Goal: Task Accomplishment & Management: Use online tool/utility

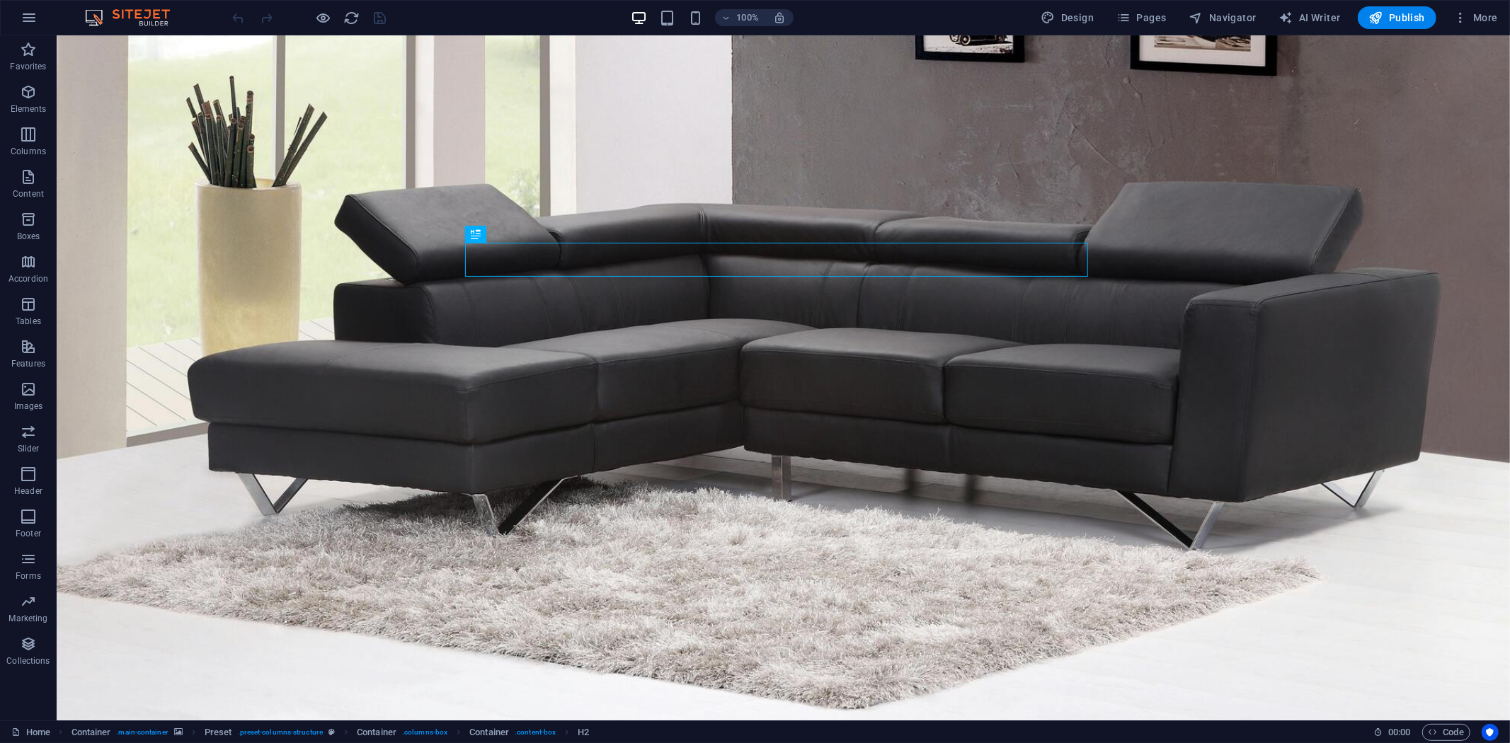
click at [760, 134] on figure at bounding box center [782, 377] width 1453 height 685
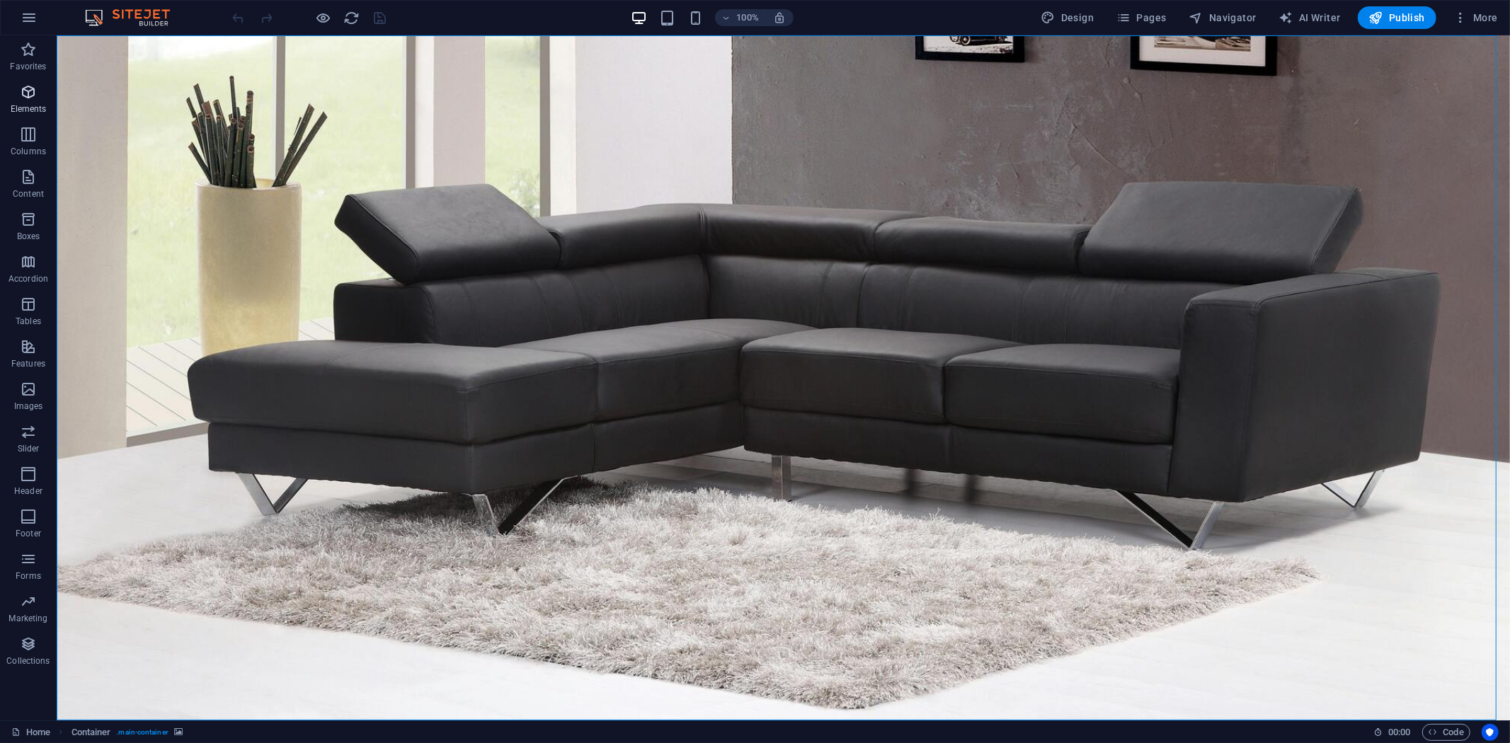
click at [32, 85] on icon "button" at bounding box center [28, 92] width 17 height 17
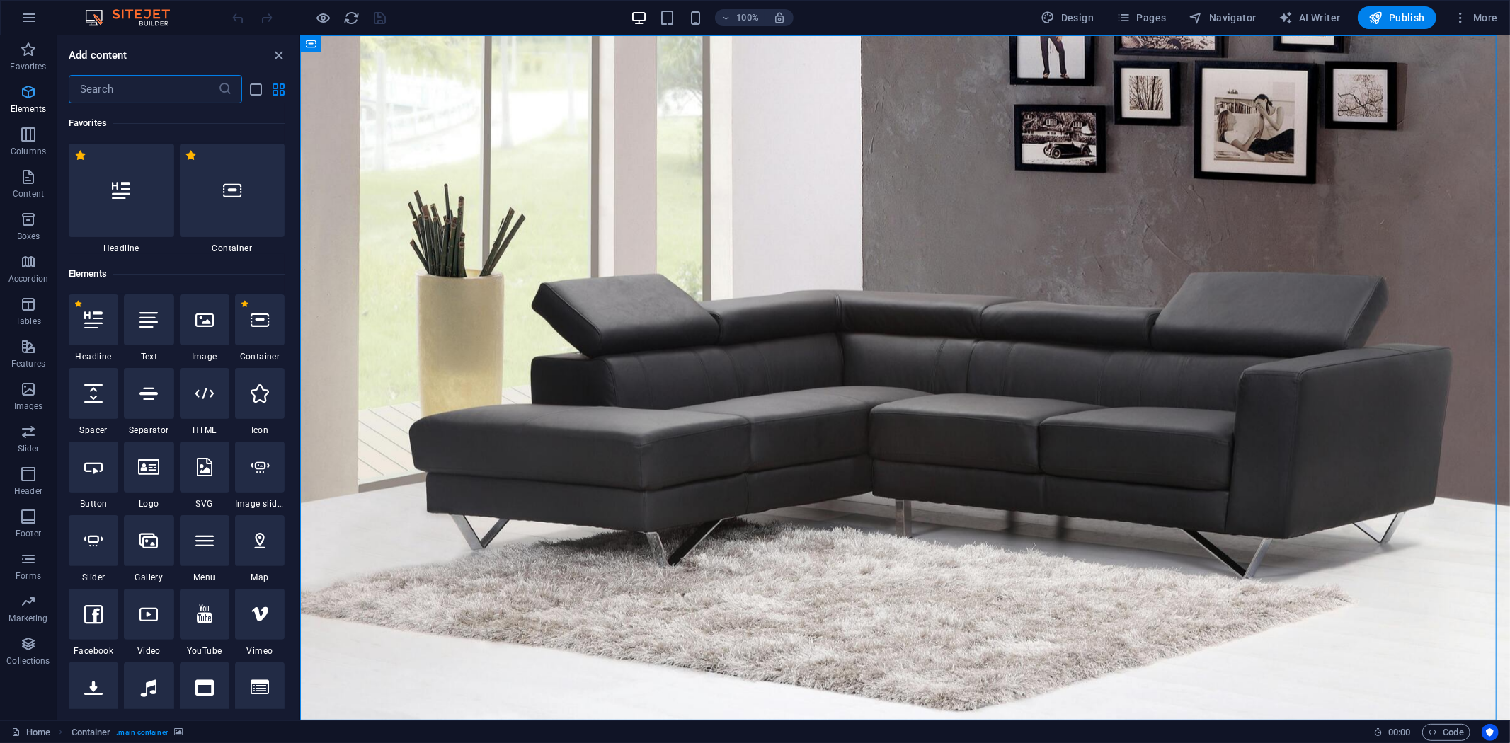
scroll to position [150, 0]
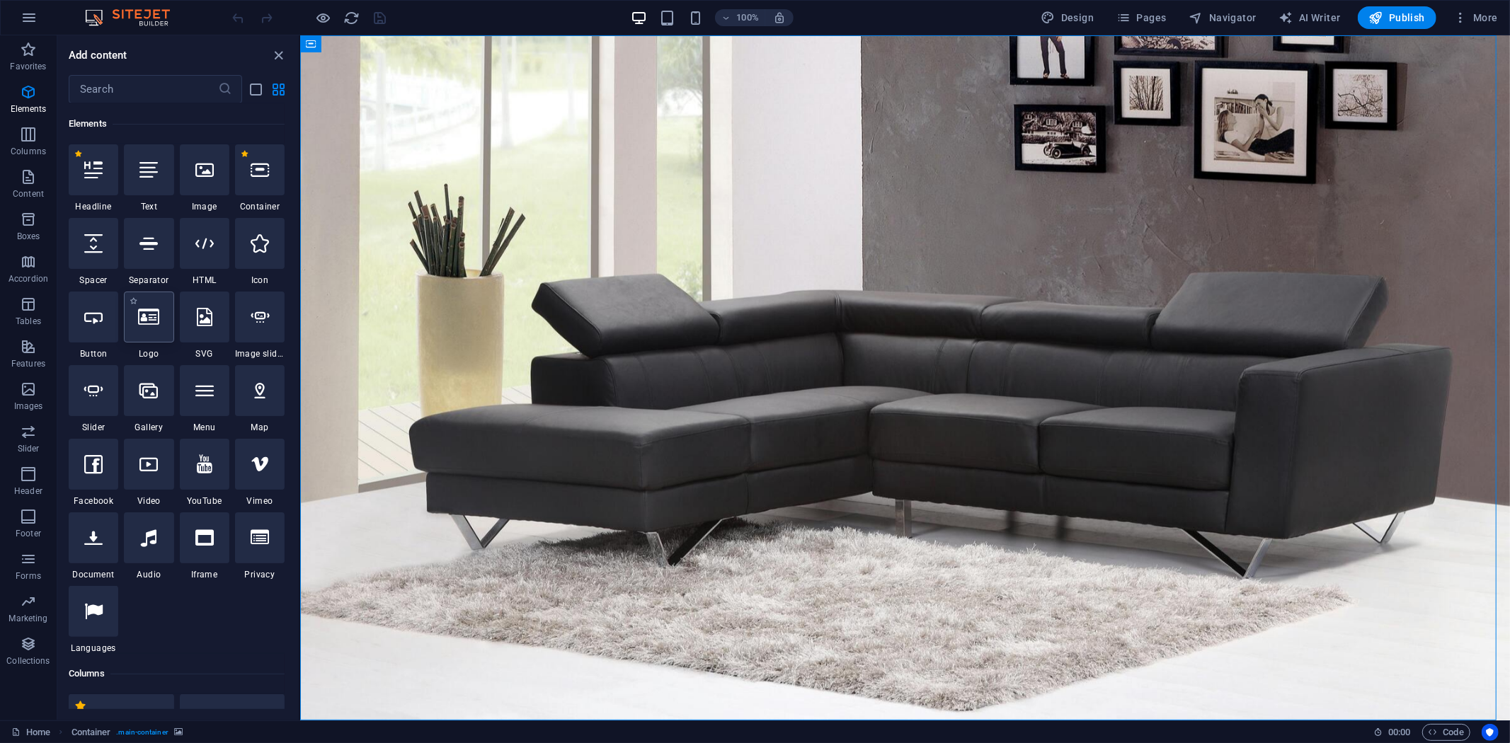
click at [147, 312] on icon at bounding box center [148, 317] width 21 height 18
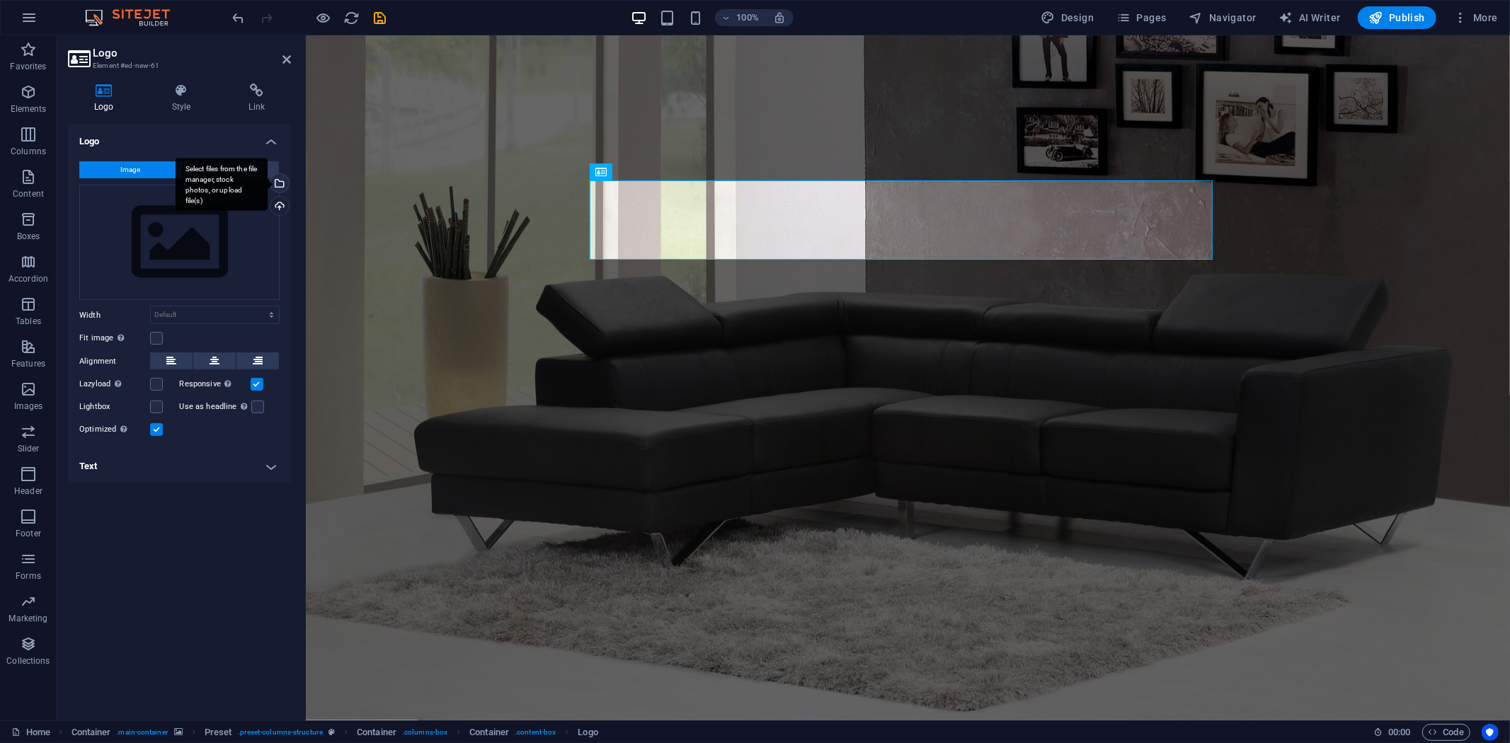
click at [268, 186] on div "Select files from the file manager, stock photos, or upload file(s)" at bounding box center [222, 184] width 92 height 53
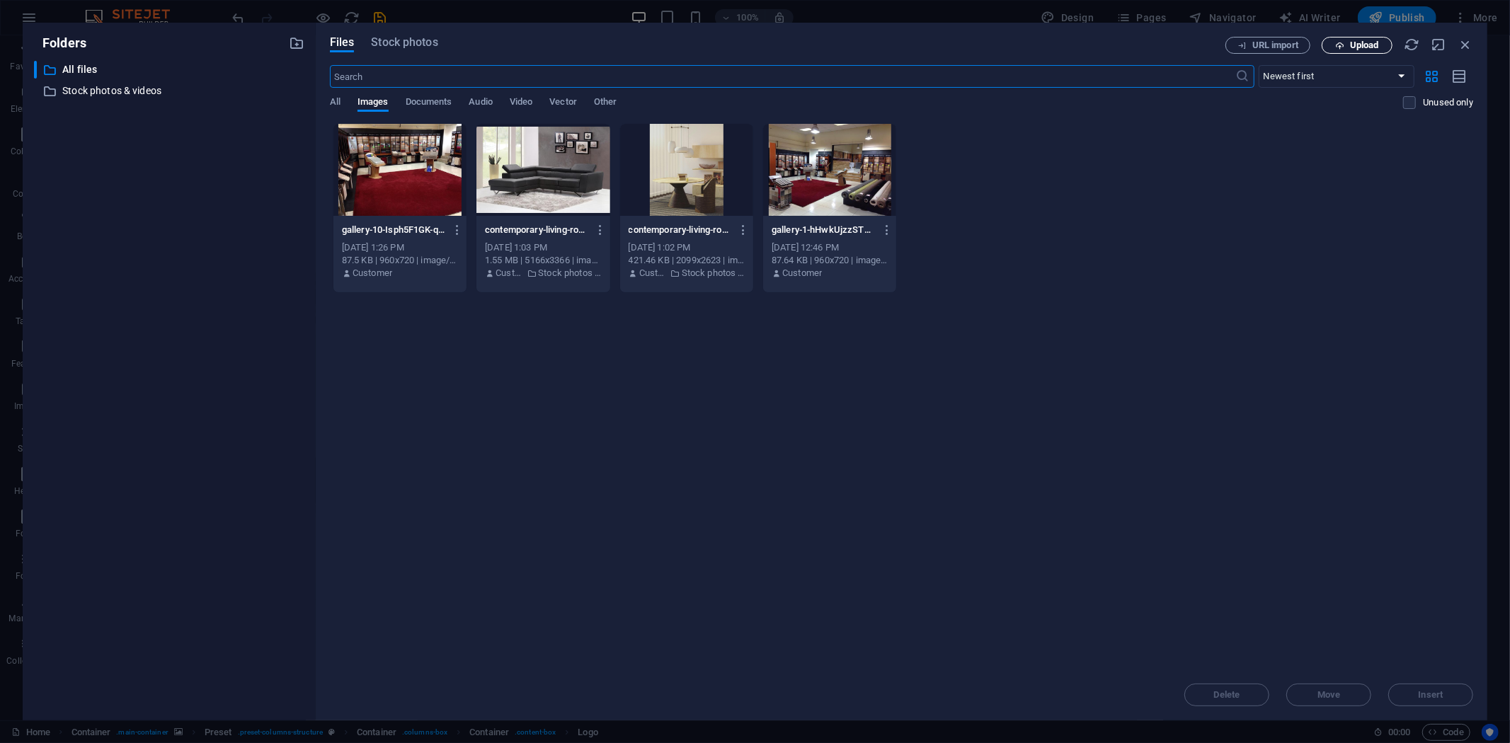
click at [1374, 45] on span "Upload" at bounding box center [1364, 45] width 29 height 8
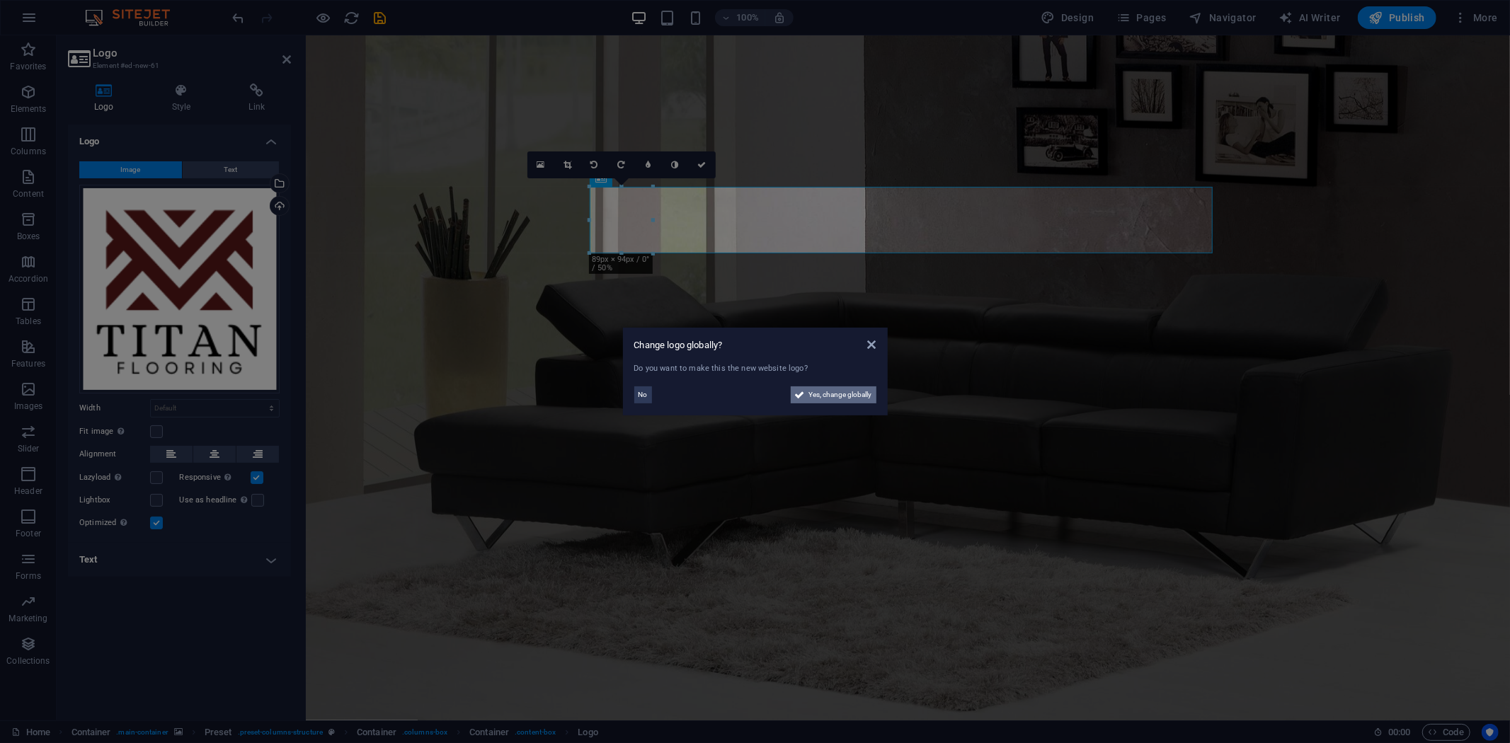
click at [801, 390] on icon at bounding box center [800, 394] width 10 height 17
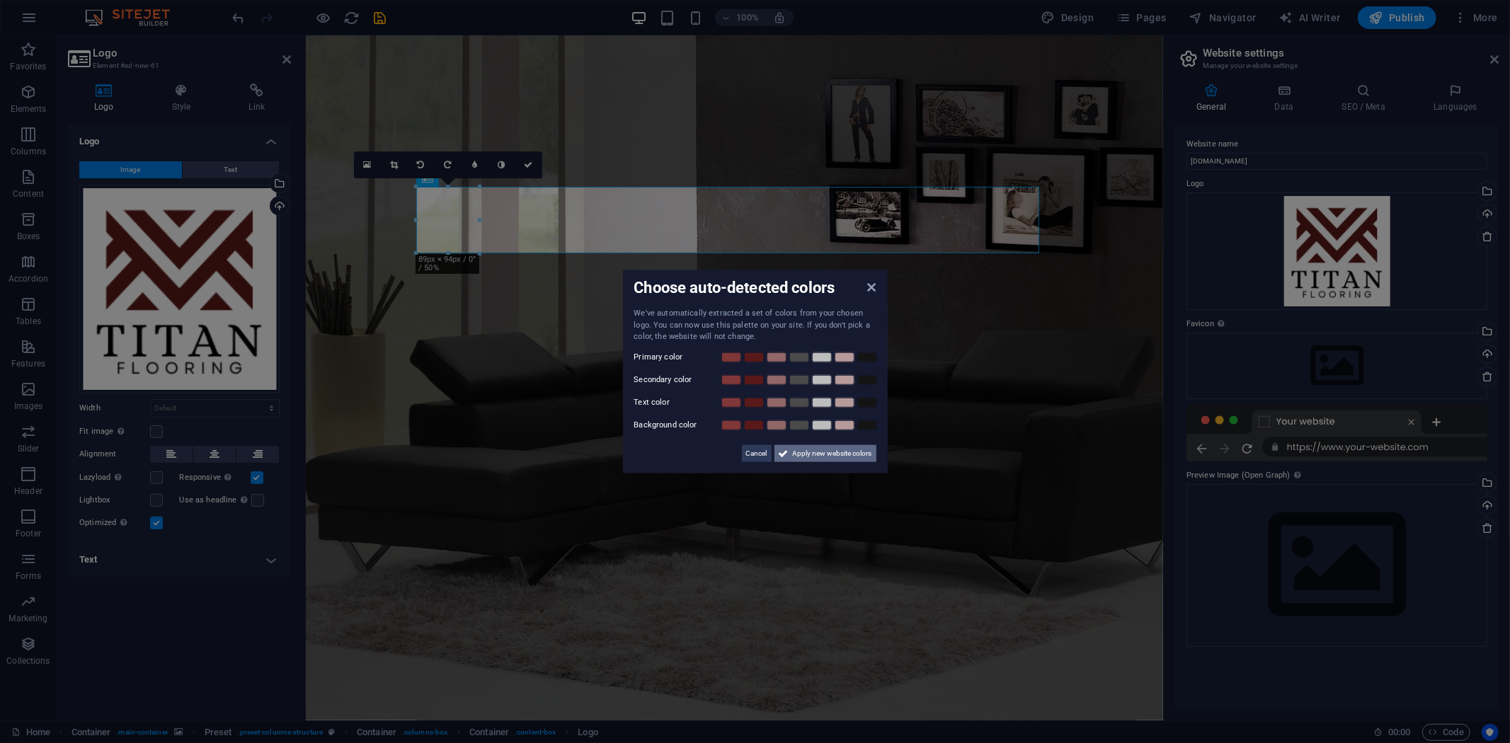
click at [845, 449] on span "Apply new website colors" at bounding box center [832, 453] width 79 height 17
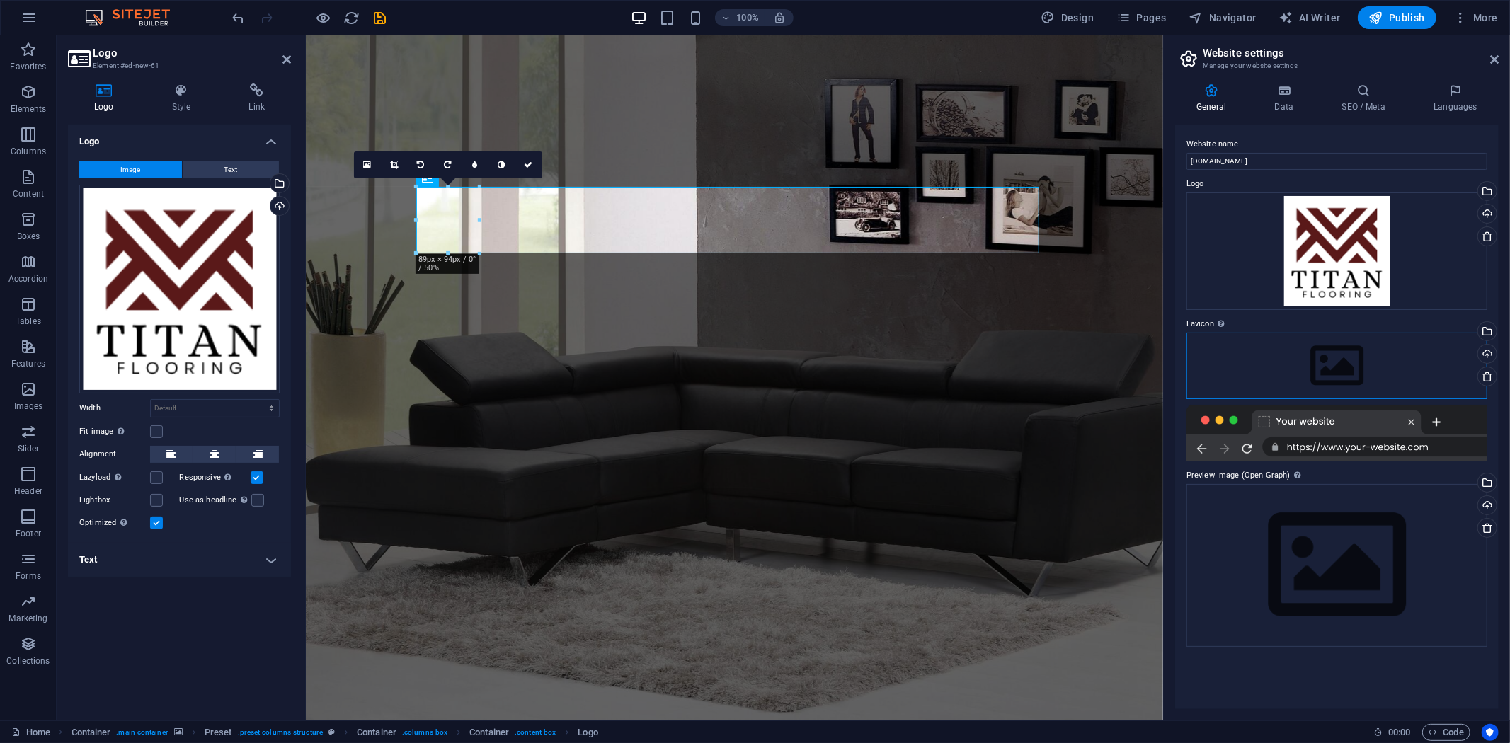
click at [1248, 367] on div "Drag files here, click to choose files or select files from Files or our free s…" at bounding box center [1336, 366] width 301 height 67
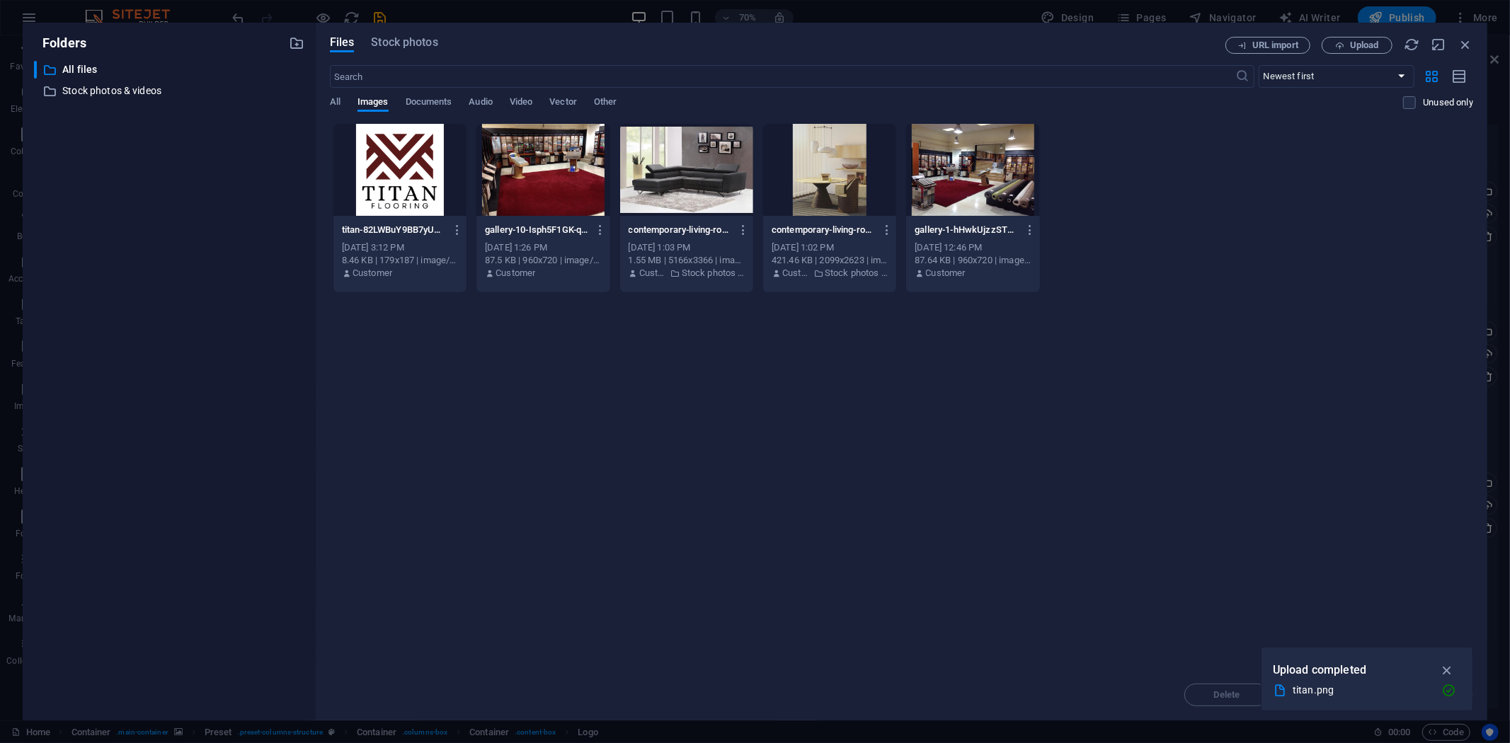
click at [426, 164] on div at bounding box center [399, 170] width 133 height 92
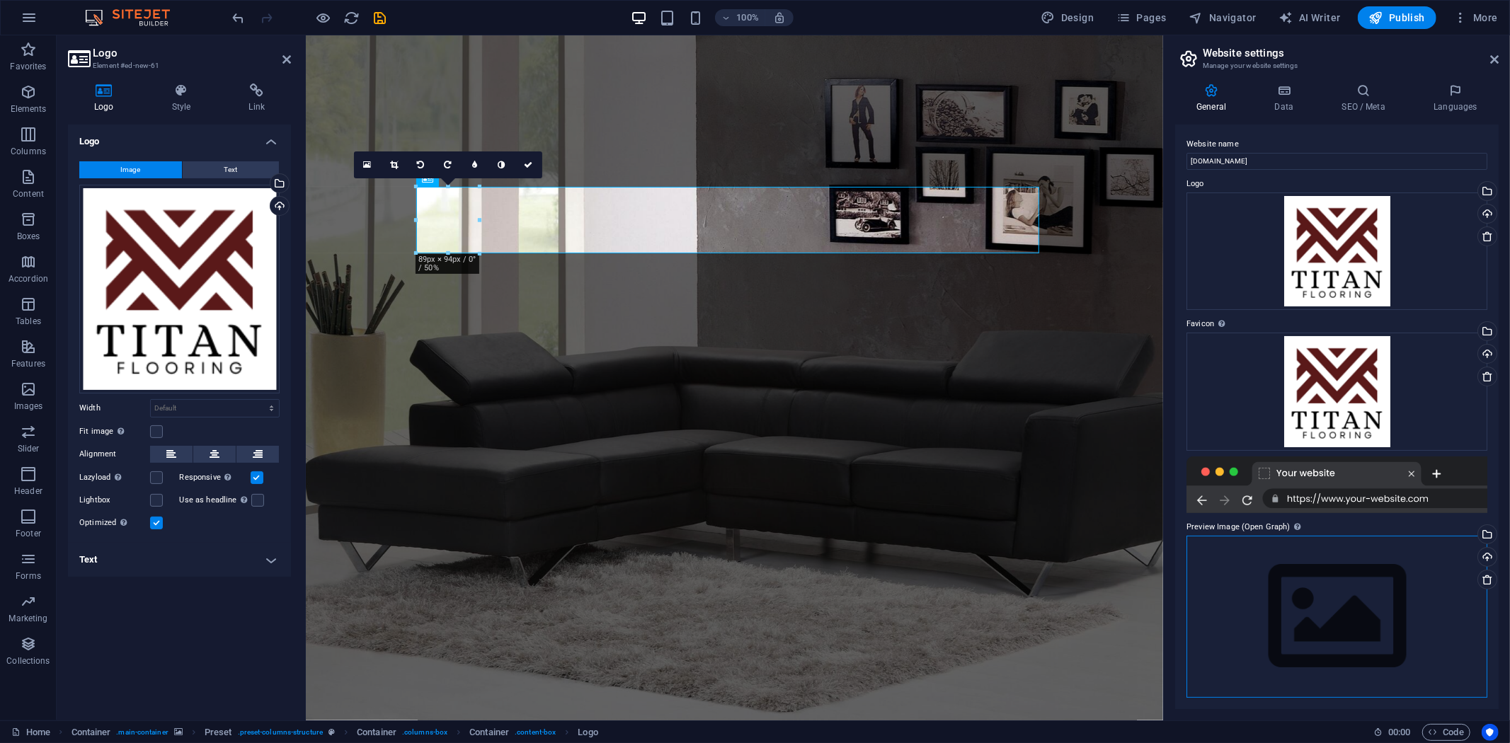
click at [1362, 561] on div "Drag files here, click to choose files or select files from Files or our free s…" at bounding box center [1336, 617] width 301 height 162
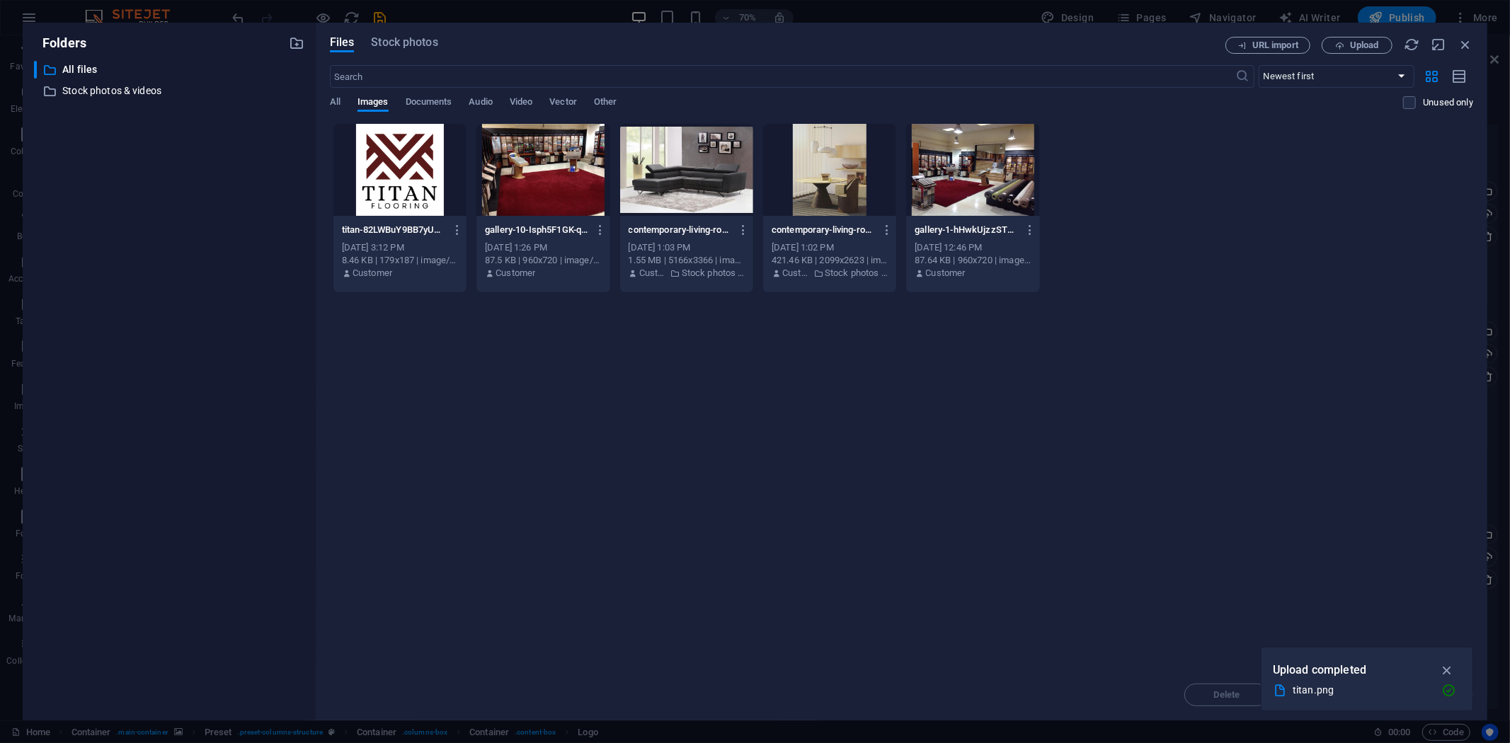
click at [435, 180] on div at bounding box center [399, 170] width 133 height 92
click at [435, 180] on div "1" at bounding box center [399, 170] width 133 height 92
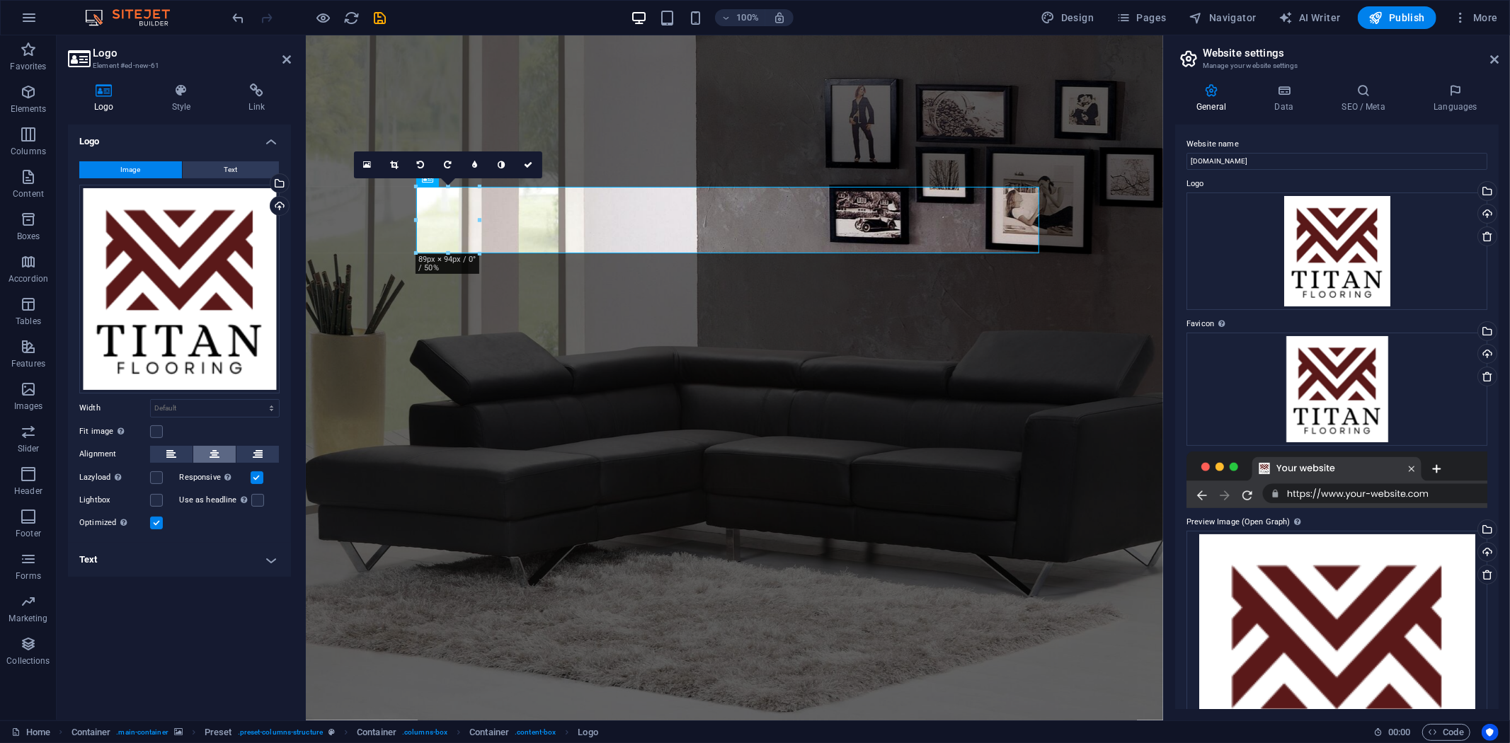
click at [201, 449] on button at bounding box center [214, 454] width 42 height 17
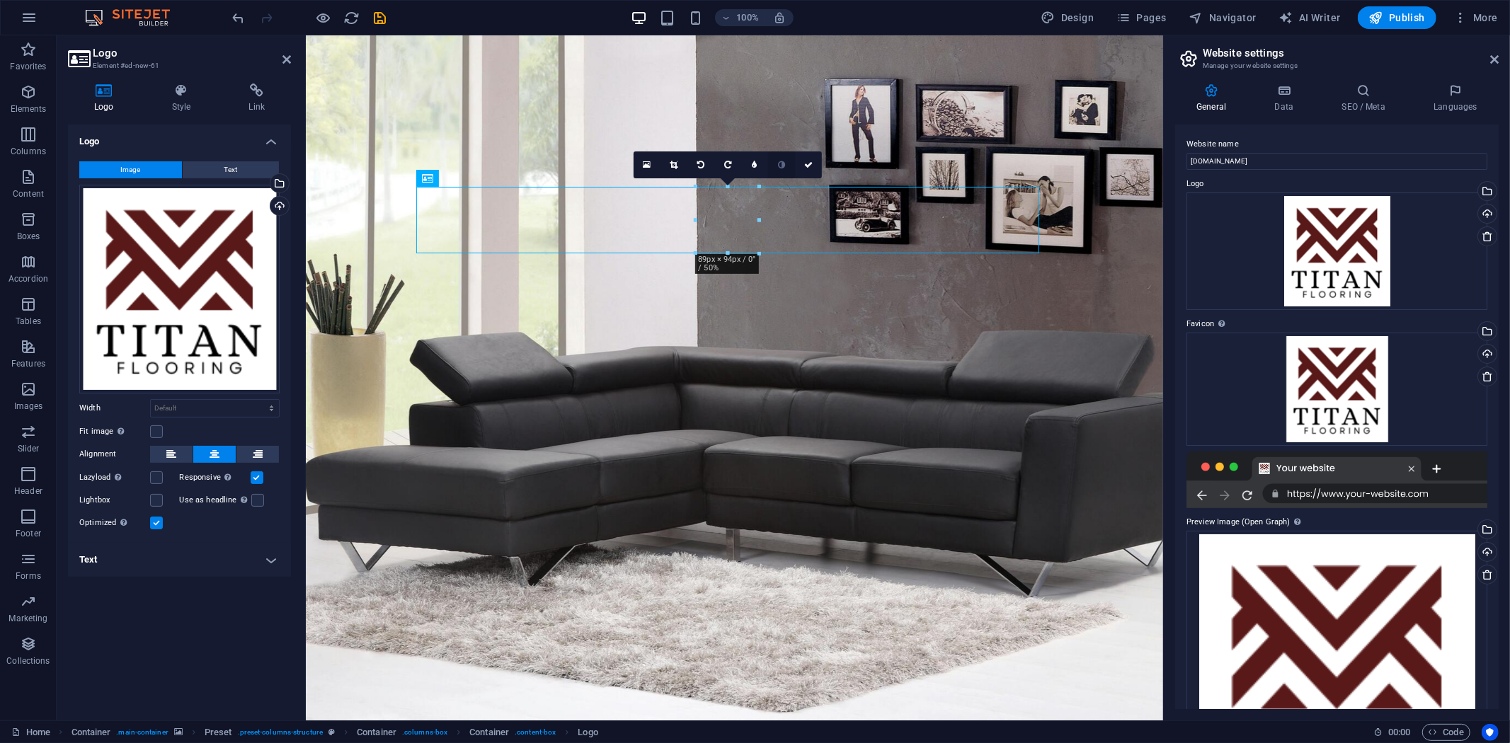
drag, startPoint x: 759, startPoint y: 188, endPoint x: 772, endPoint y: 173, distance: 19.6
click at [757, 178] on div "16:10 16:9 4:3 1:1 1:2 0" at bounding box center [728, 164] width 188 height 27
click at [762, 178] on div "16:10 16:9 4:3 1:1 1:2 0" at bounding box center [728, 164] width 188 height 27
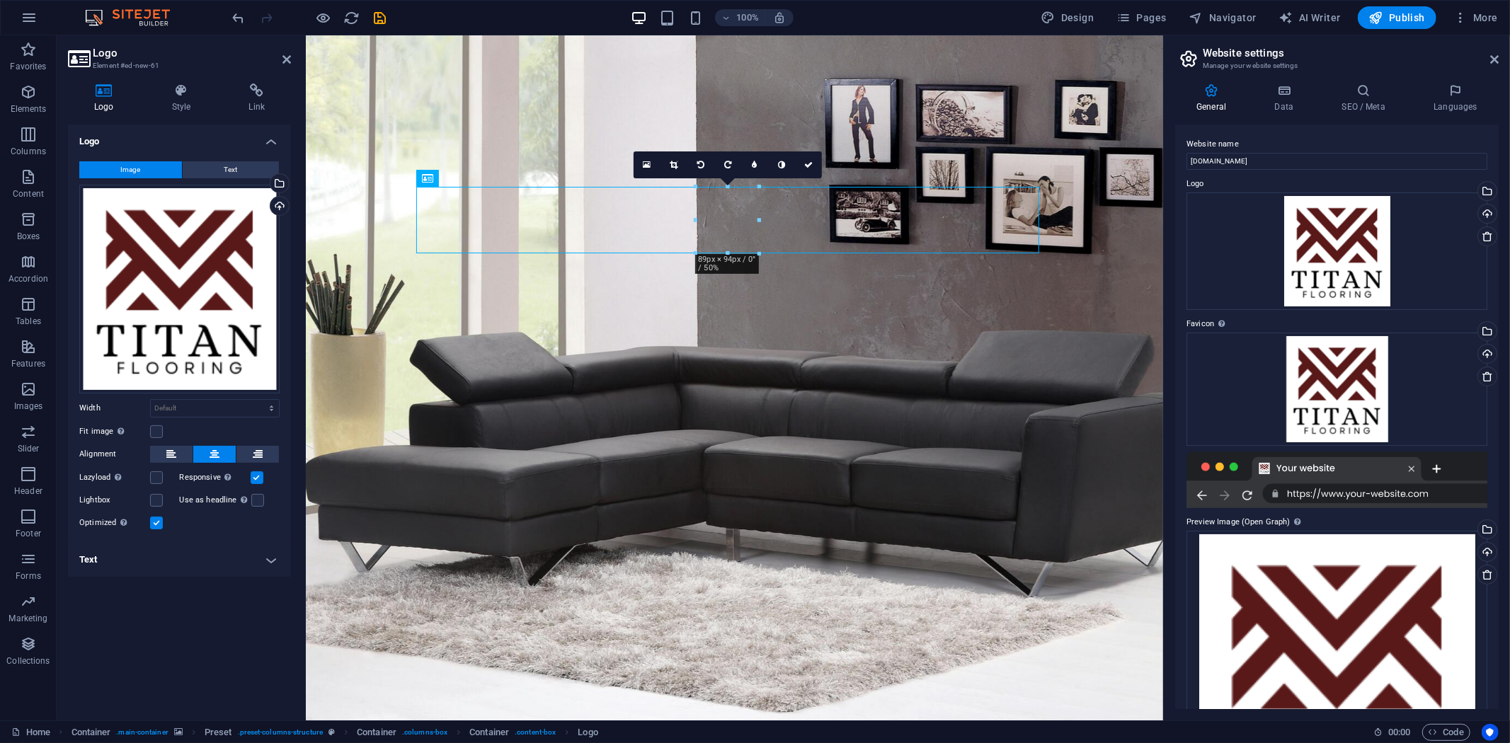
click at [694, 178] on div "16:10 16:9 4:3 1:1 1:2 0" at bounding box center [728, 164] width 188 height 27
click at [379, 14] on icon "save" at bounding box center [380, 18] width 16 height 16
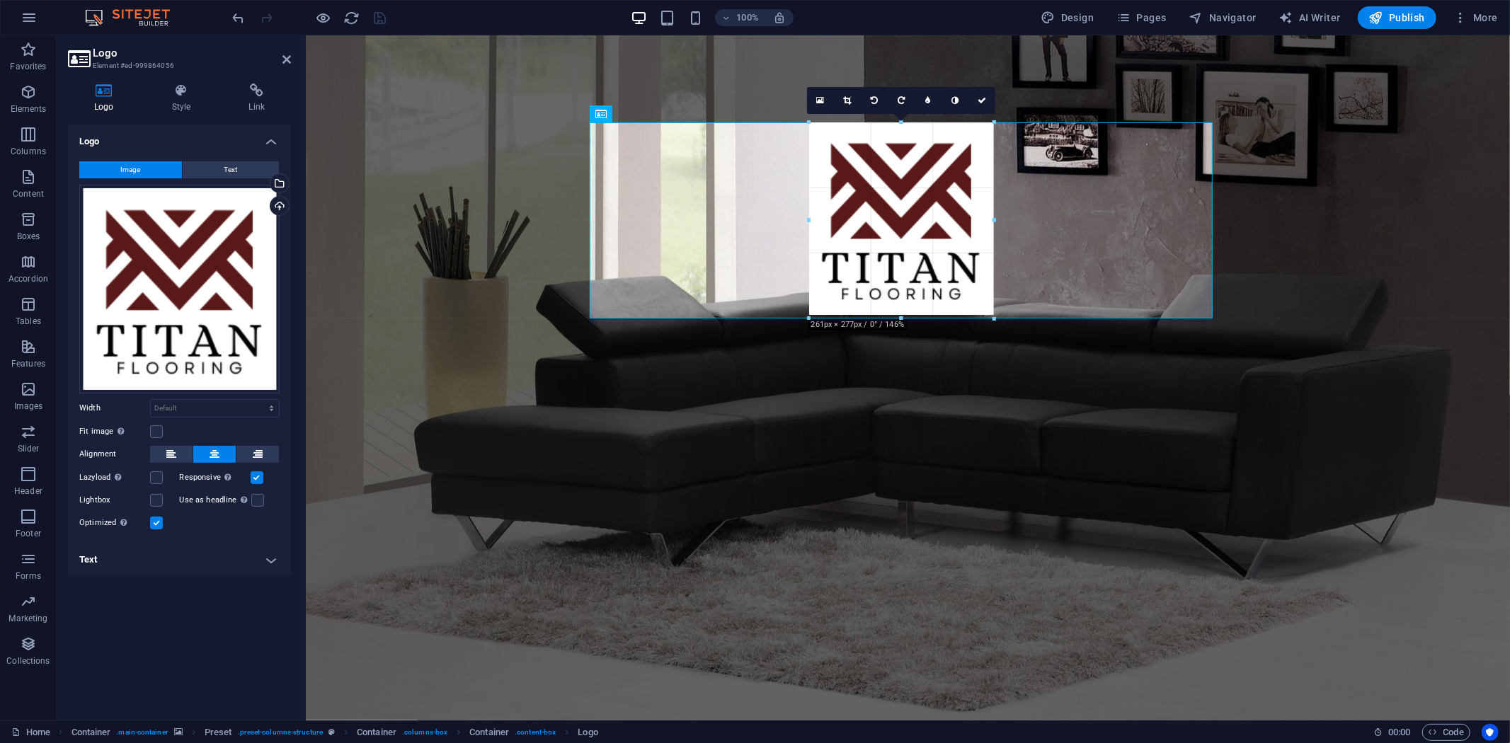
drag, startPoint x: 871, startPoint y: 251, endPoint x: 747, endPoint y: 319, distance: 140.3
type input "261"
select select "px"
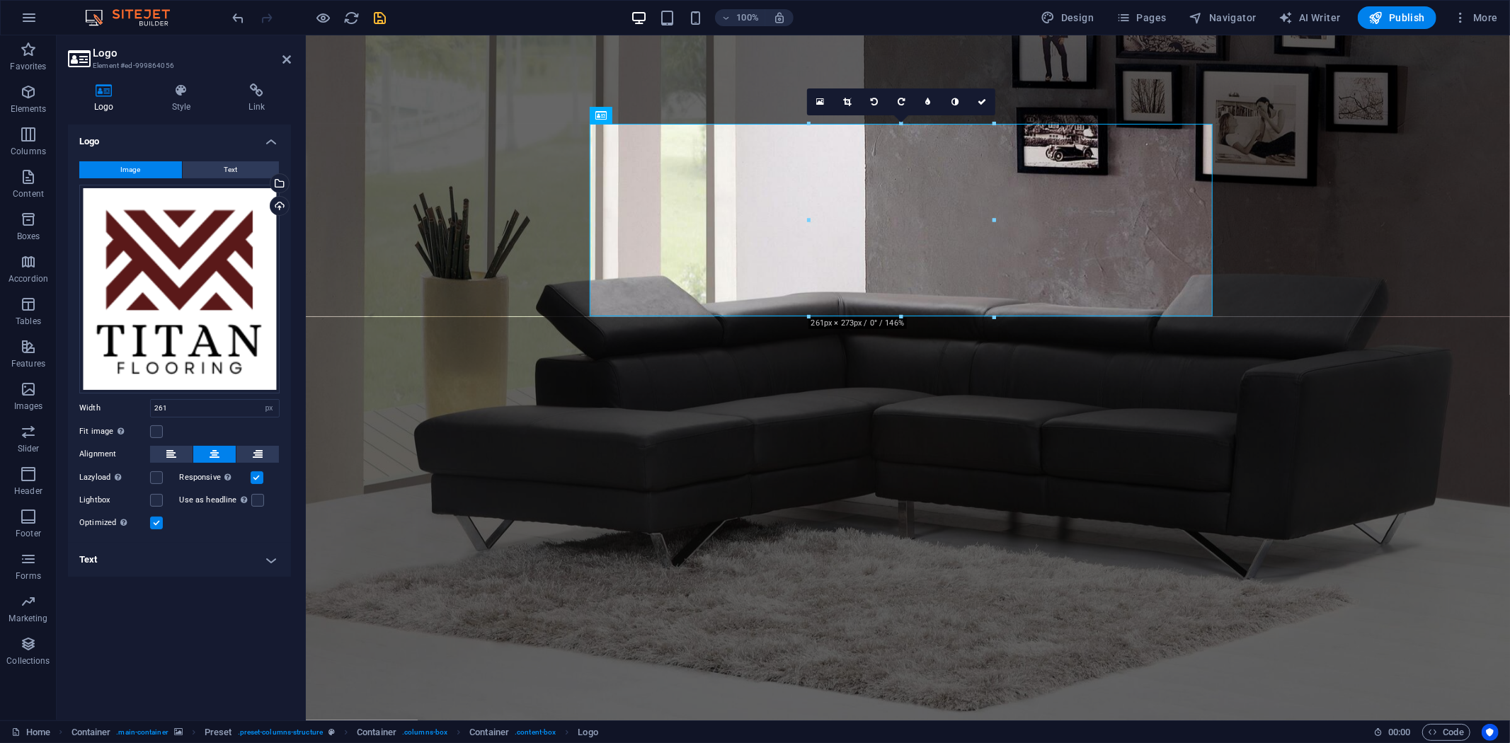
click at [1348, 306] on figure at bounding box center [907, 377] width 1204 height 685
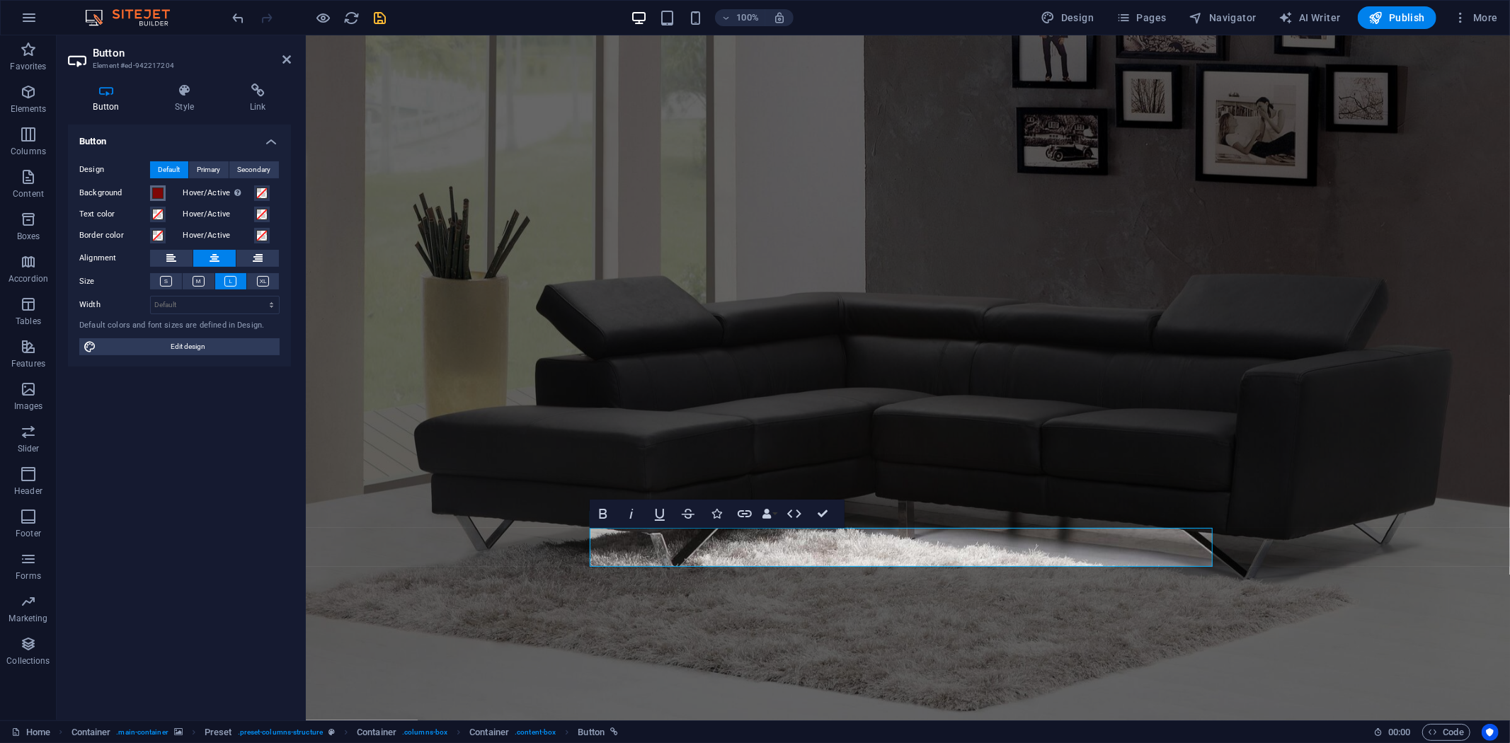
click at [164, 190] on button "Background" at bounding box center [158, 193] width 16 height 16
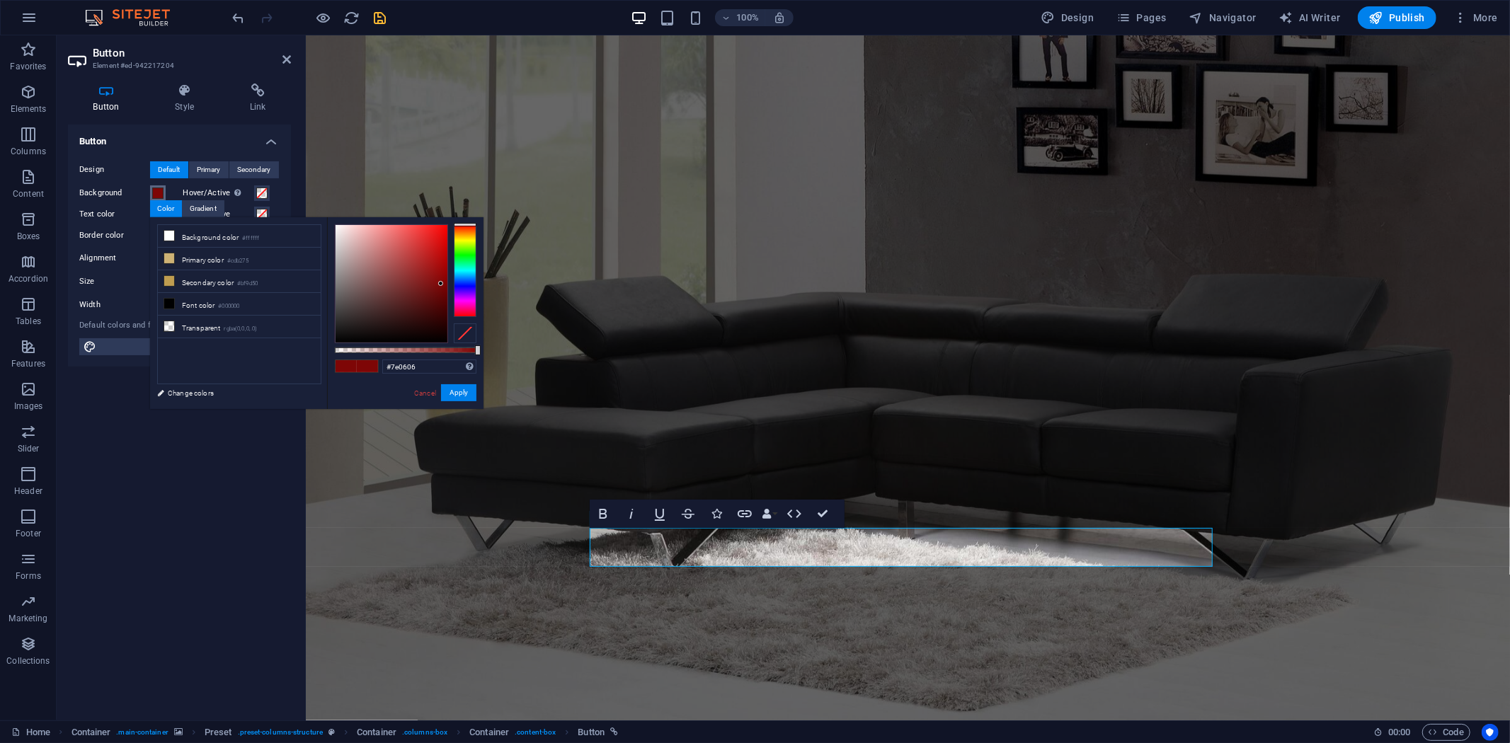
type input "#690505"
click at [441, 294] on div at bounding box center [392, 283] width 112 height 117
click at [456, 390] on button "Apply" at bounding box center [458, 392] width 35 height 17
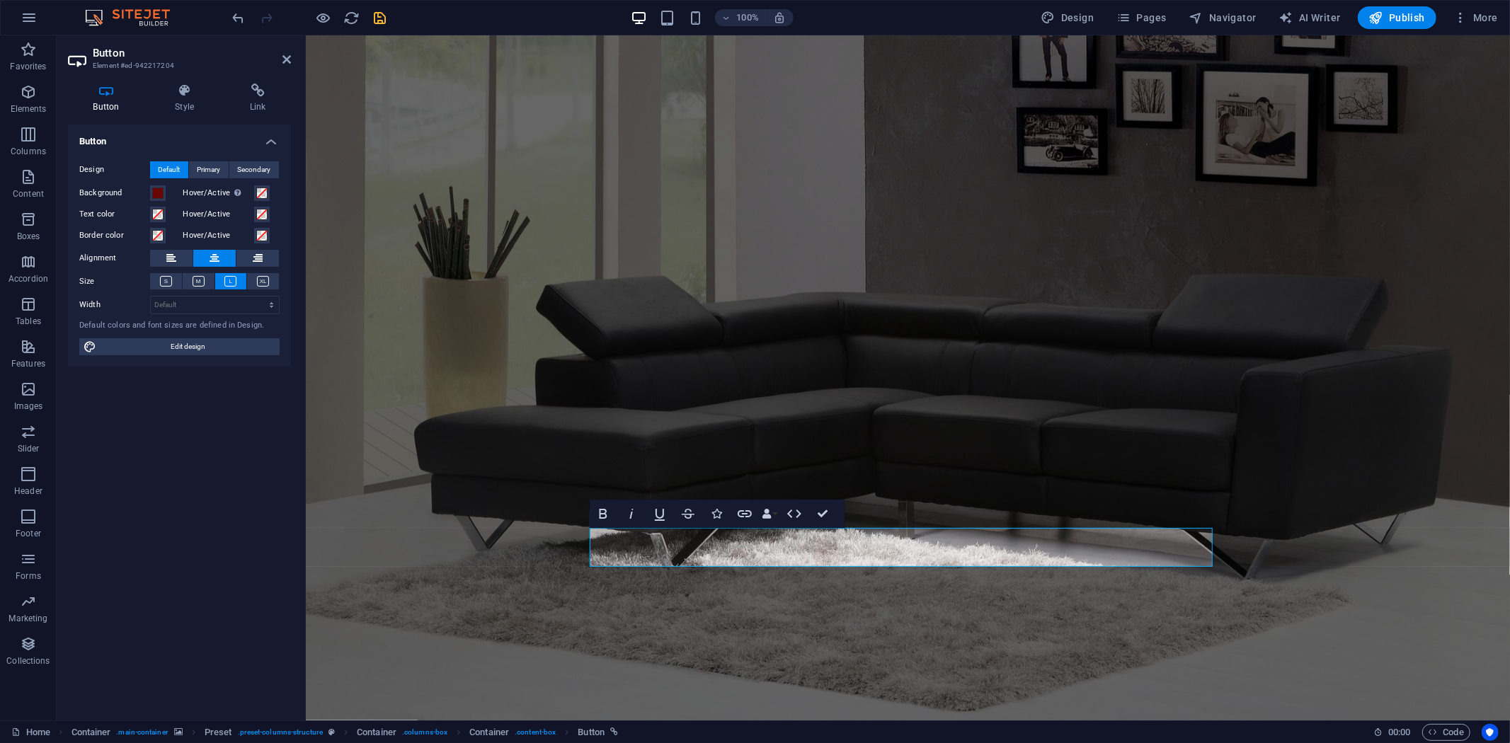
click at [465, 279] on figure at bounding box center [907, 377] width 1204 height 685
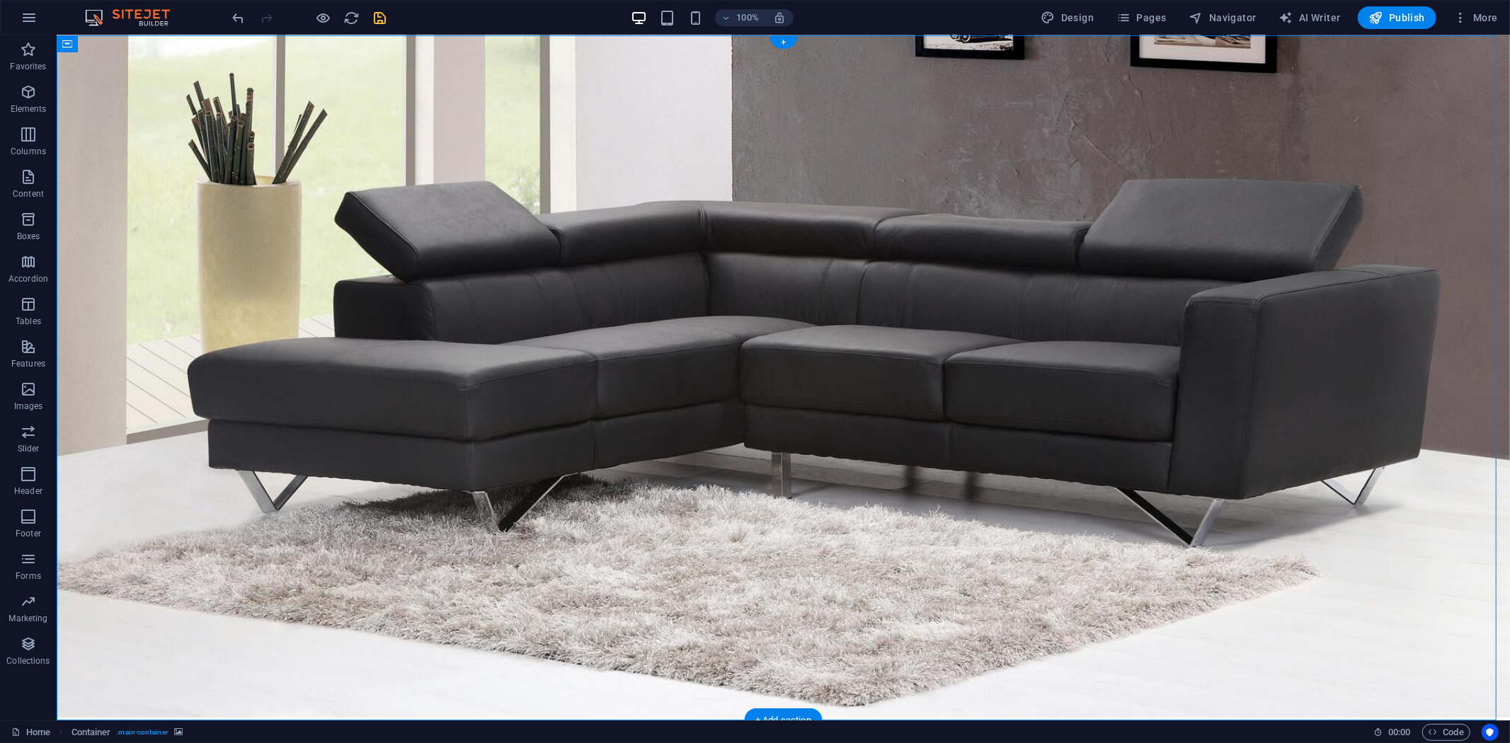
scroll to position [0, 0]
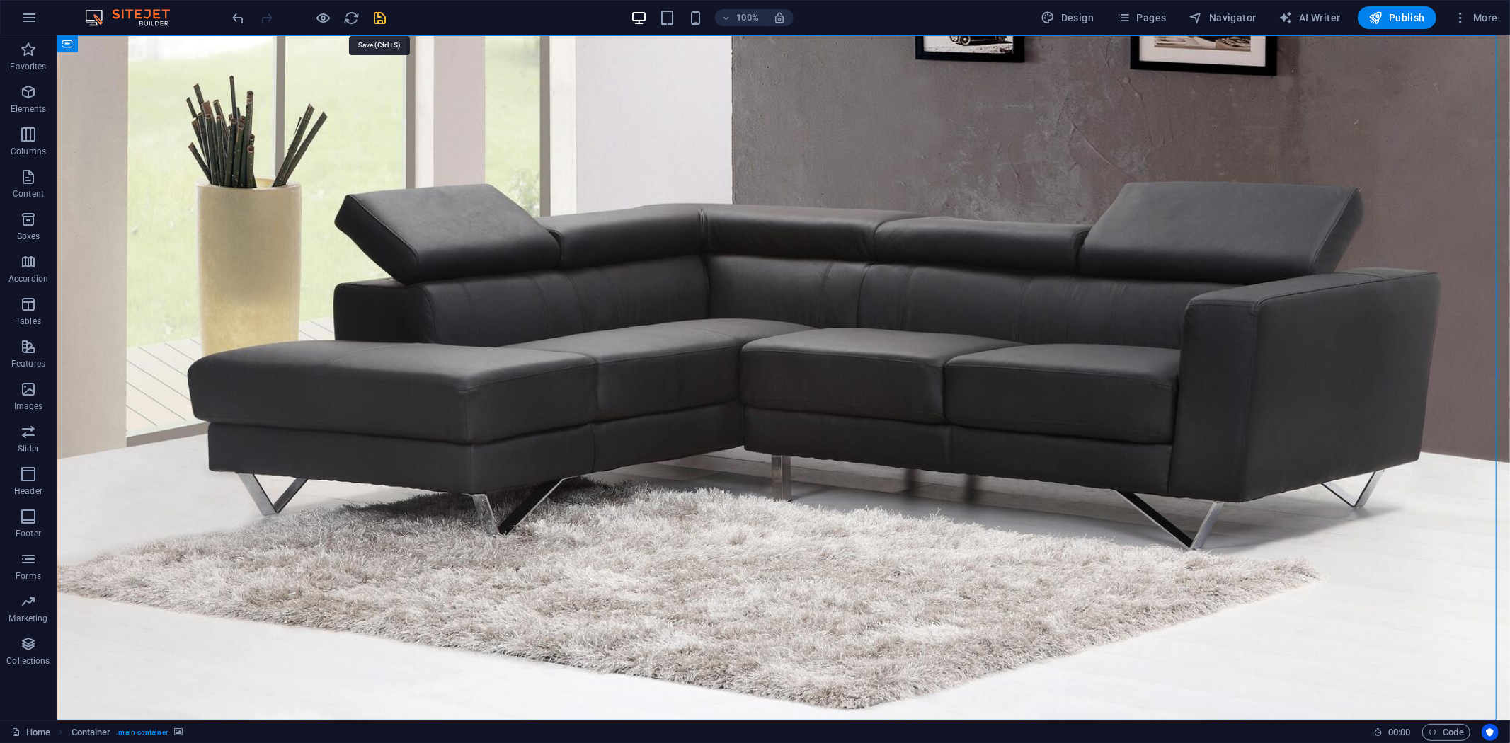
click at [377, 18] on icon "save" at bounding box center [380, 18] width 16 height 16
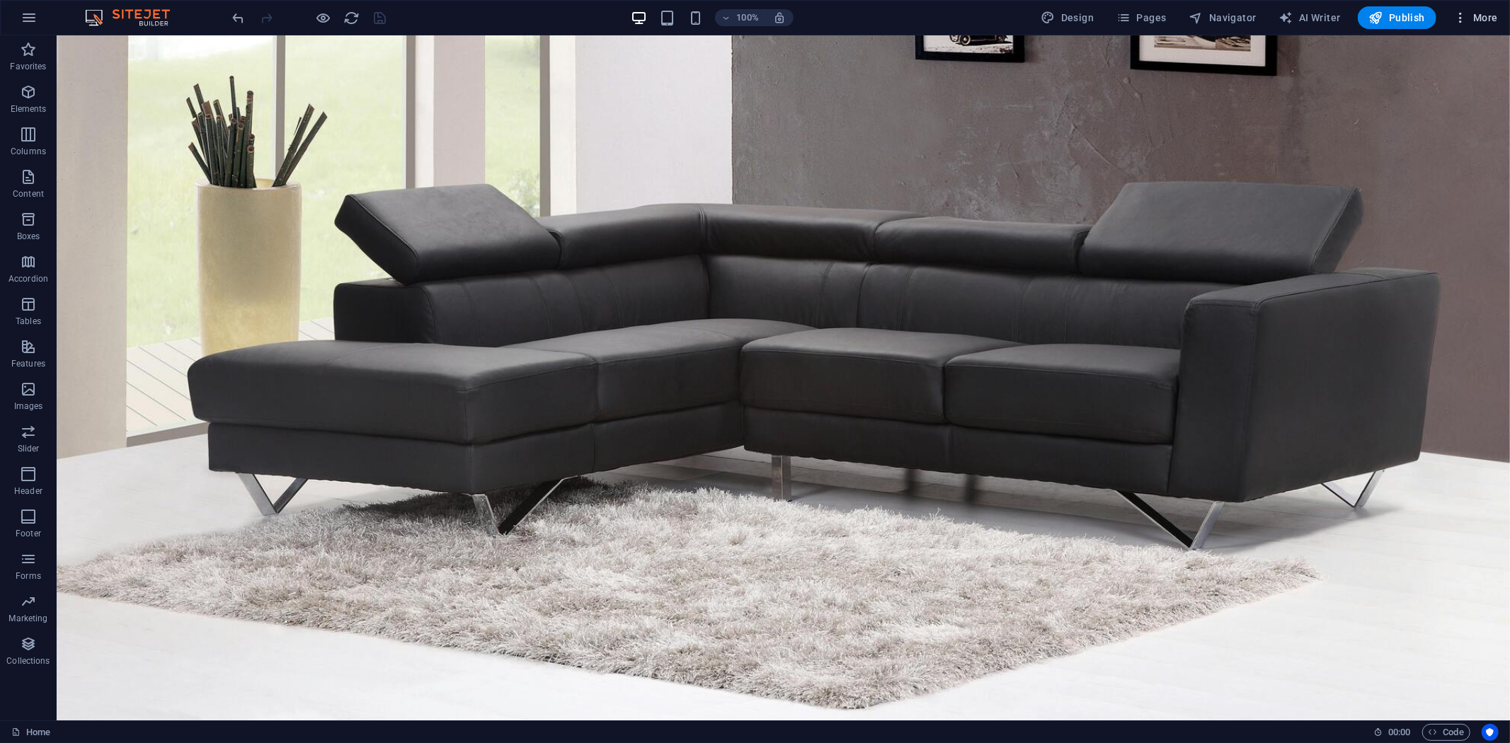
click at [1456, 16] on icon "button" at bounding box center [1460, 18] width 14 height 14
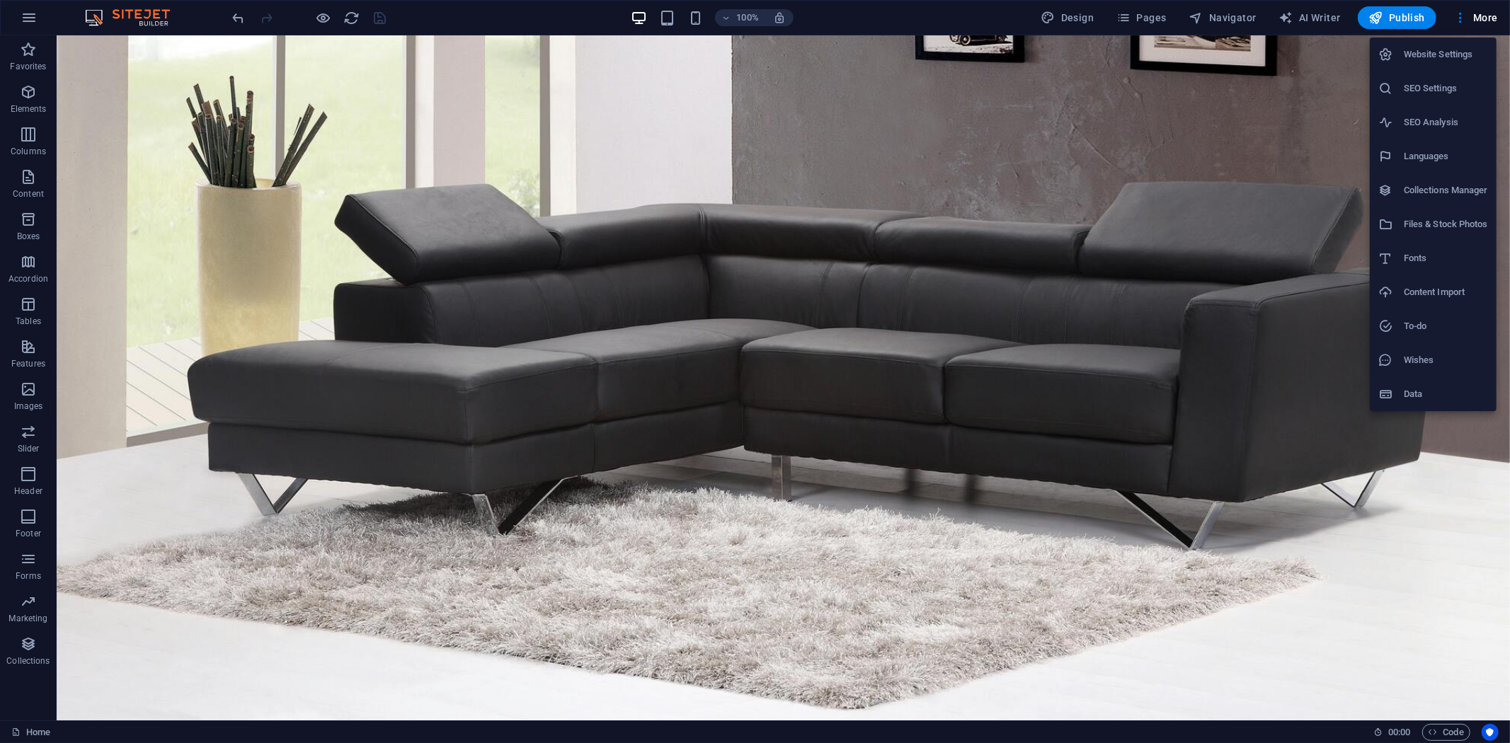
drag, startPoint x: 1449, startPoint y: 79, endPoint x: 1449, endPoint y: 87, distance: 8.5
click at [1449, 87] on li "SEO Settings" at bounding box center [1433, 88] width 127 height 34
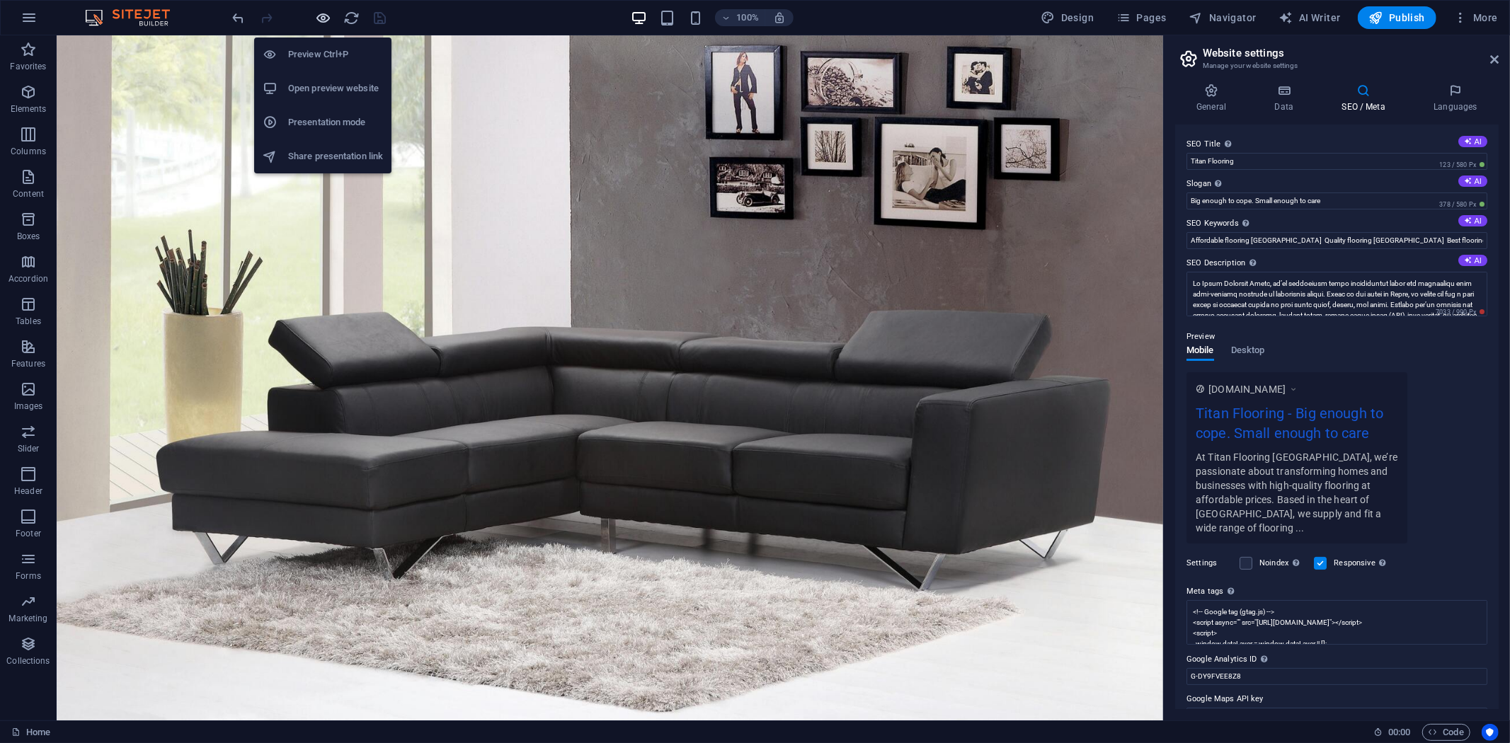
click at [328, 12] on icon "button" at bounding box center [324, 18] width 16 height 16
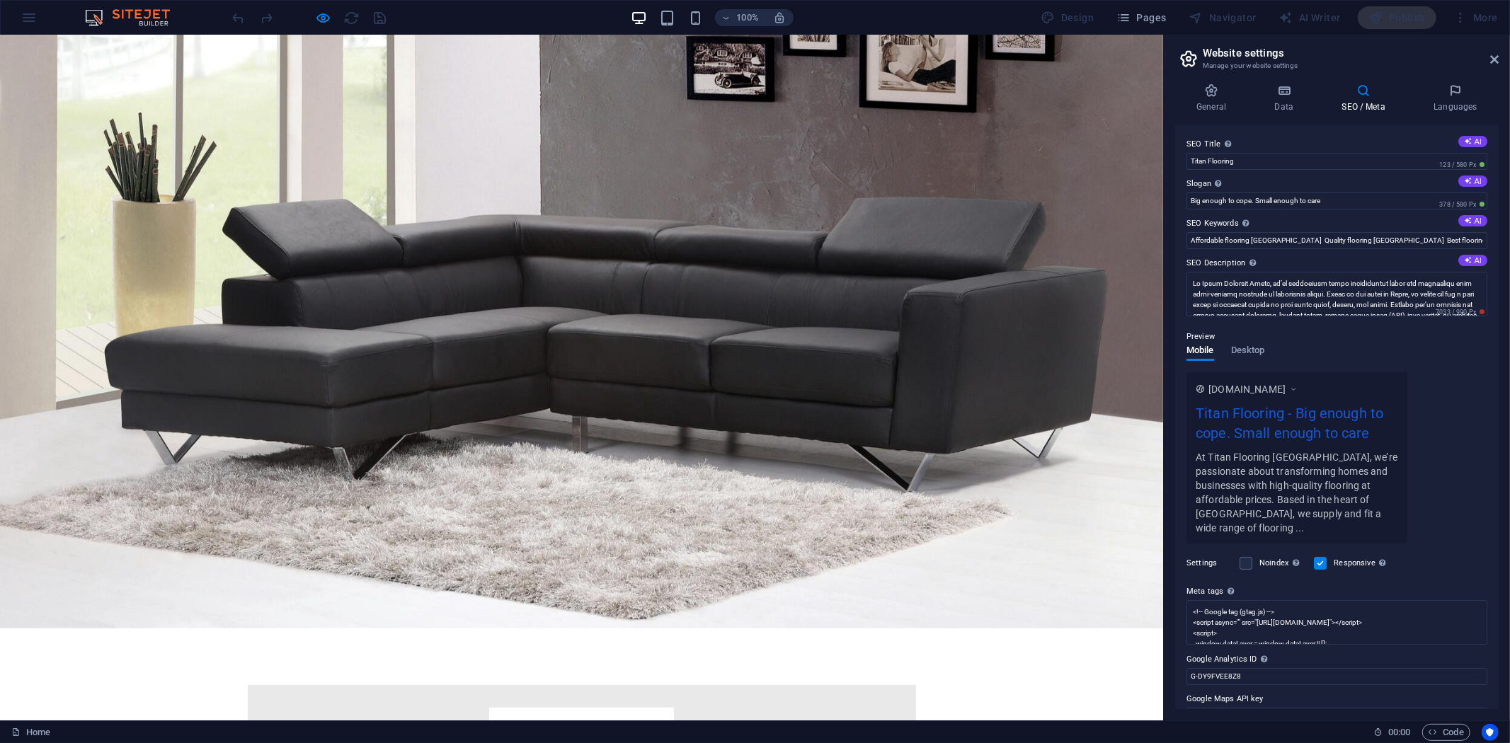
scroll to position [157, 0]
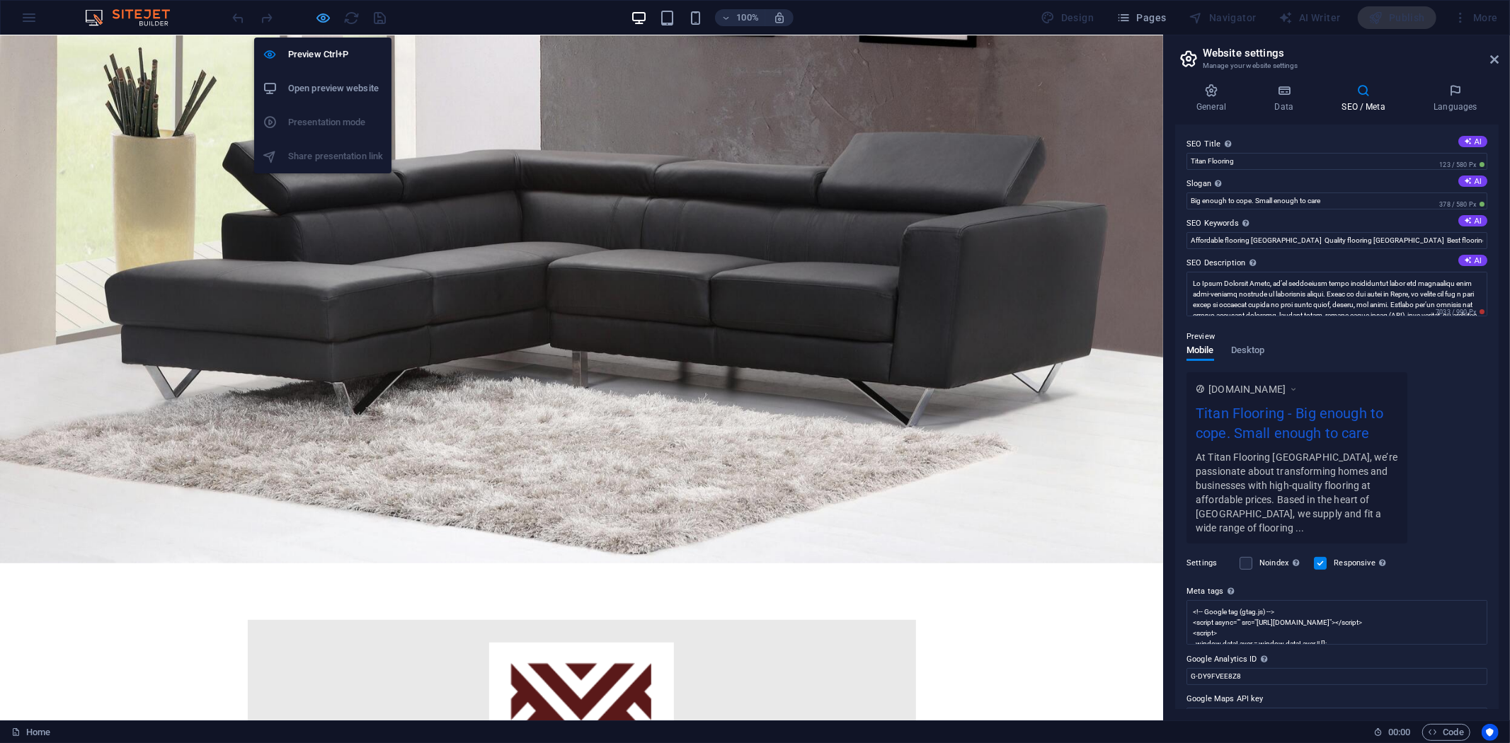
click at [321, 21] on icon "button" at bounding box center [324, 18] width 16 height 16
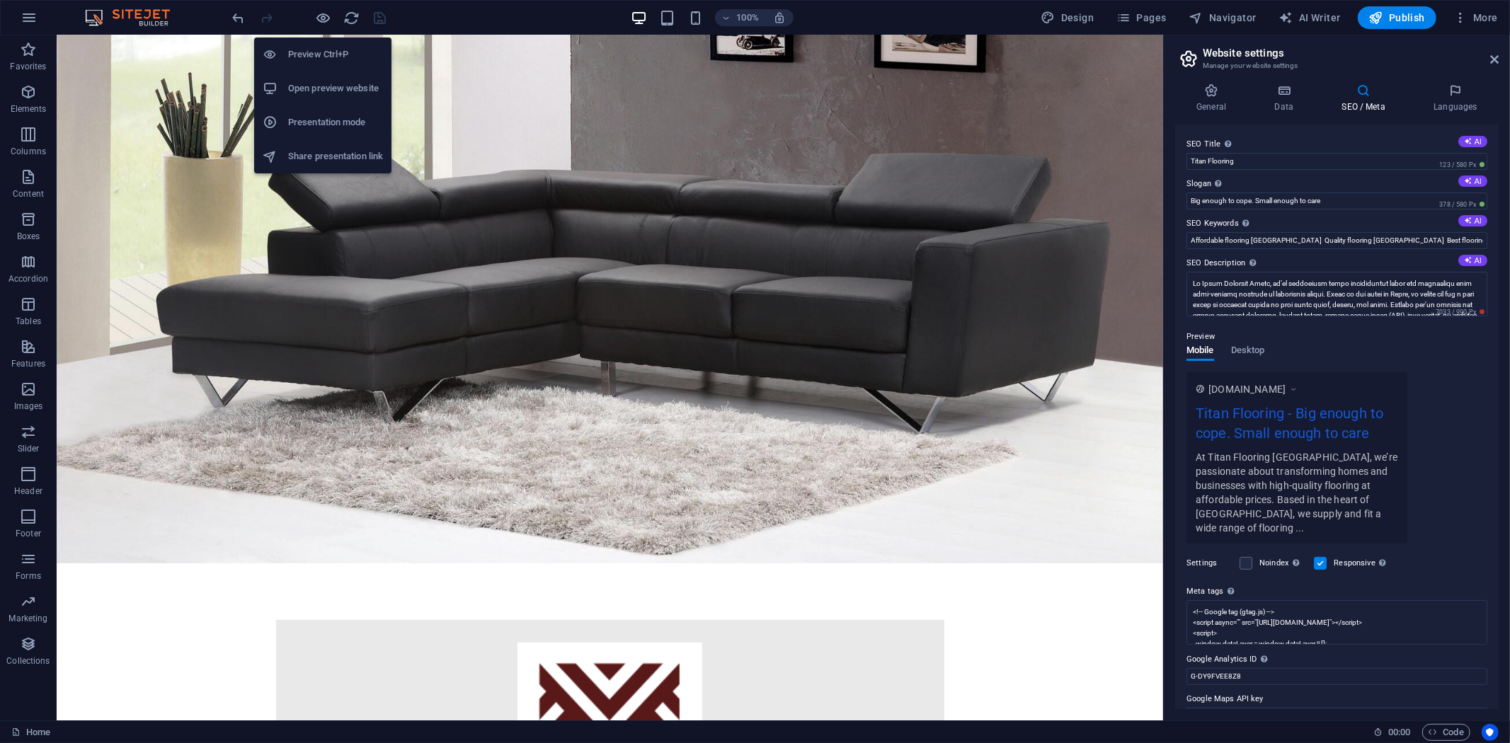
click at [309, 86] on h6 "Open preview website" at bounding box center [335, 88] width 95 height 17
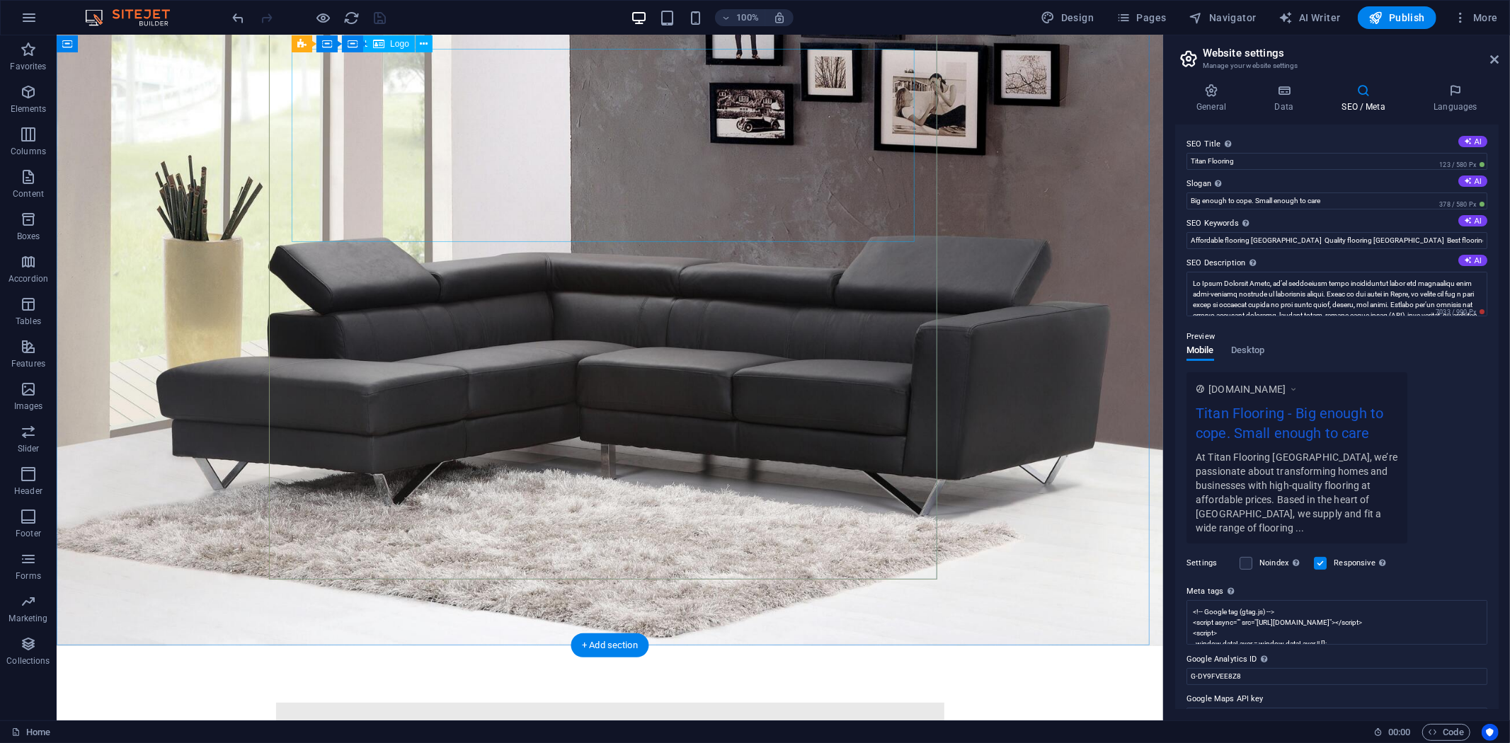
scroll to position [0, 0]
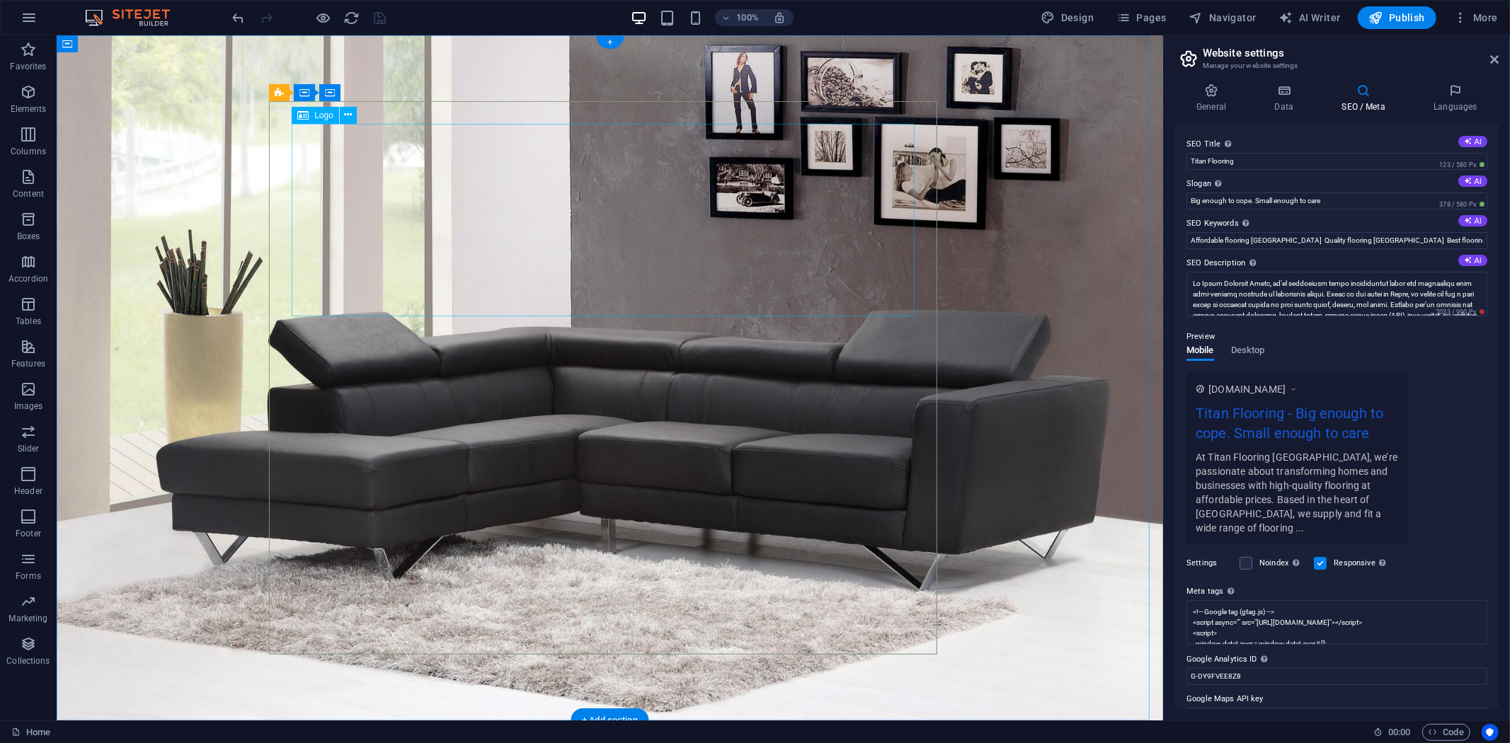
select select "px"
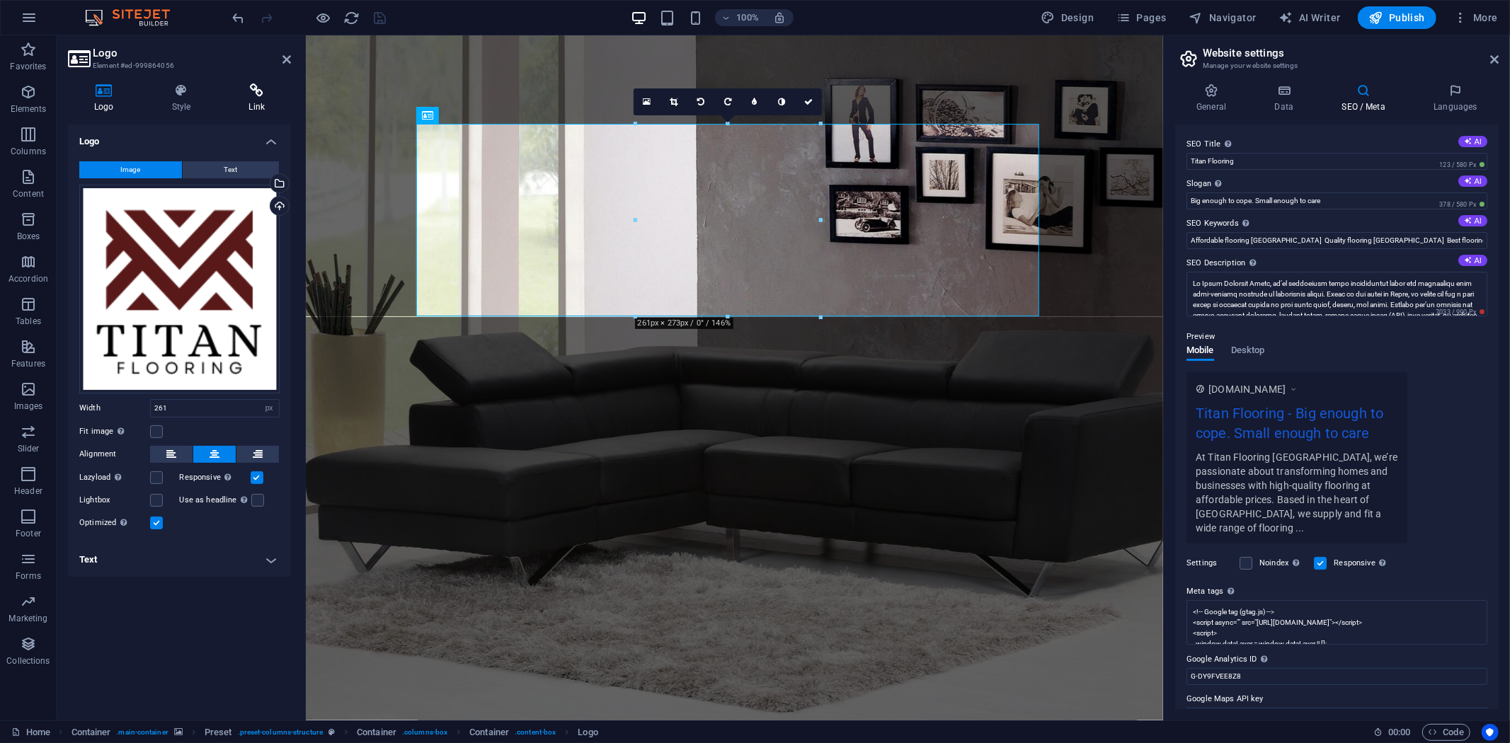
click at [258, 86] on icon at bounding box center [256, 91] width 69 height 14
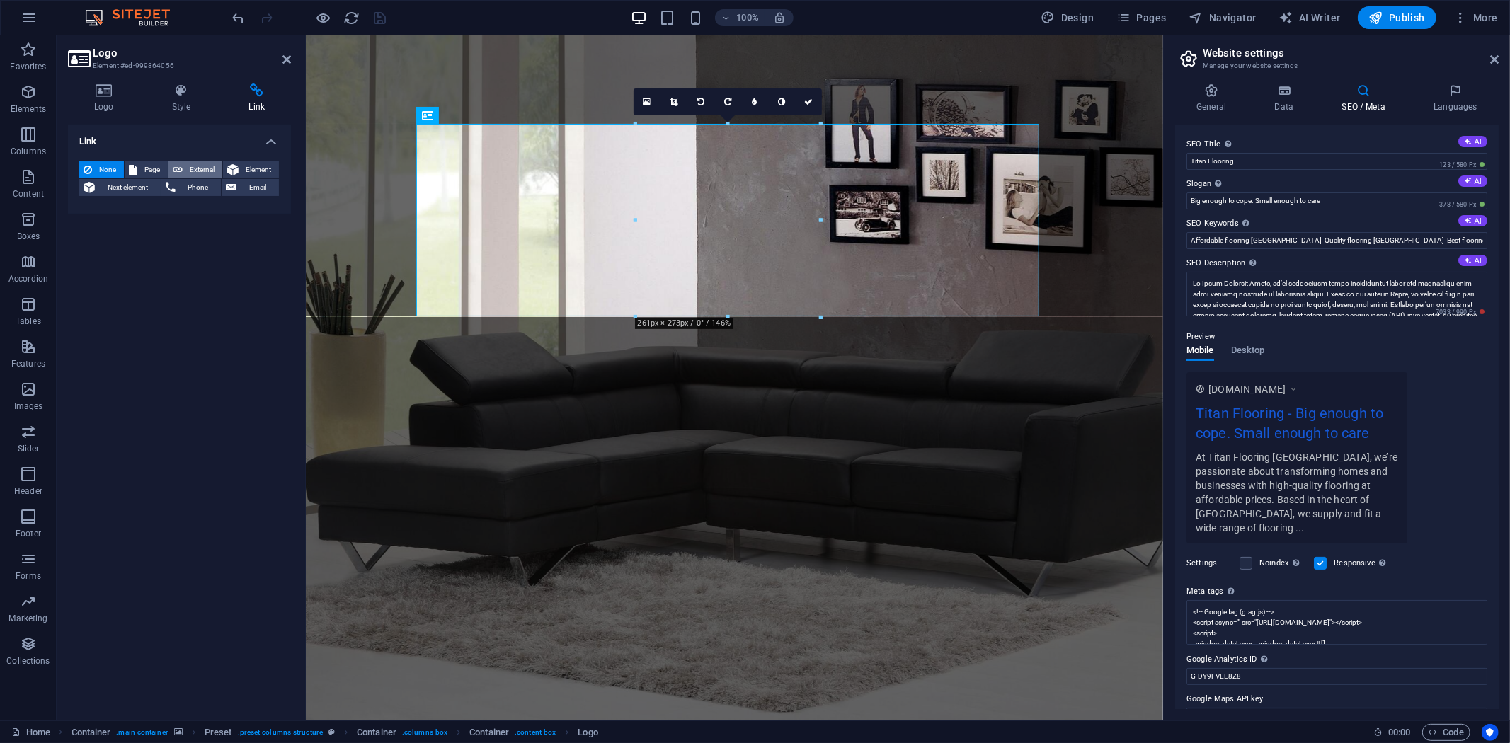
click at [207, 166] on span "External" at bounding box center [202, 169] width 31 height 17
select select "blank"
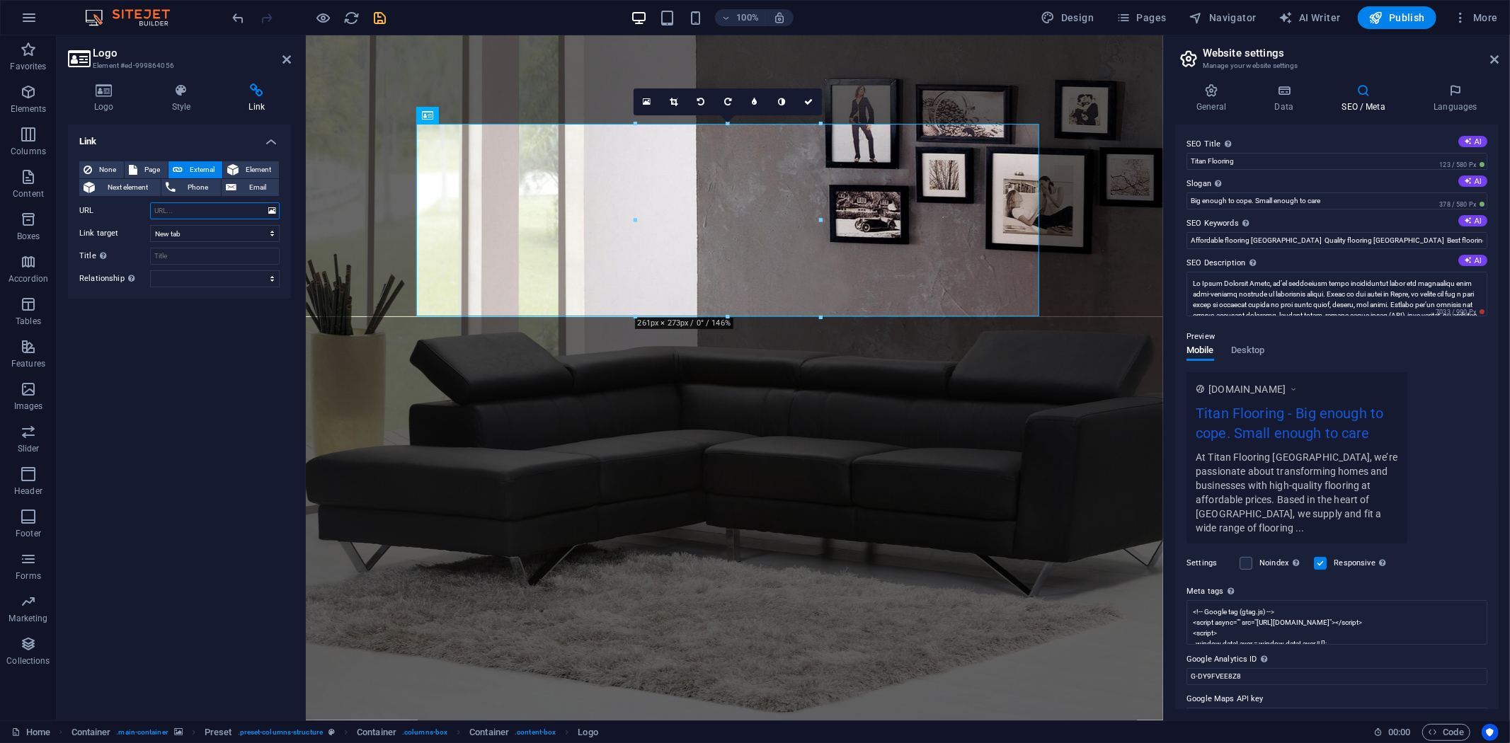
click at [195, 207] on input "URL" at bounding box center [215, 210] width 130 height 17
paste input "[URL][DOMAIN_NAME]"
type input "[URL][DOMAIN_NAME]"
drag, startPoint x: 384, startPoint y: 12, endPoint x: 384, endPoint y: 35, distance: 23.4
click at [384, 12] on icon "save" at bounding box center [380, 18] width 16 height 16
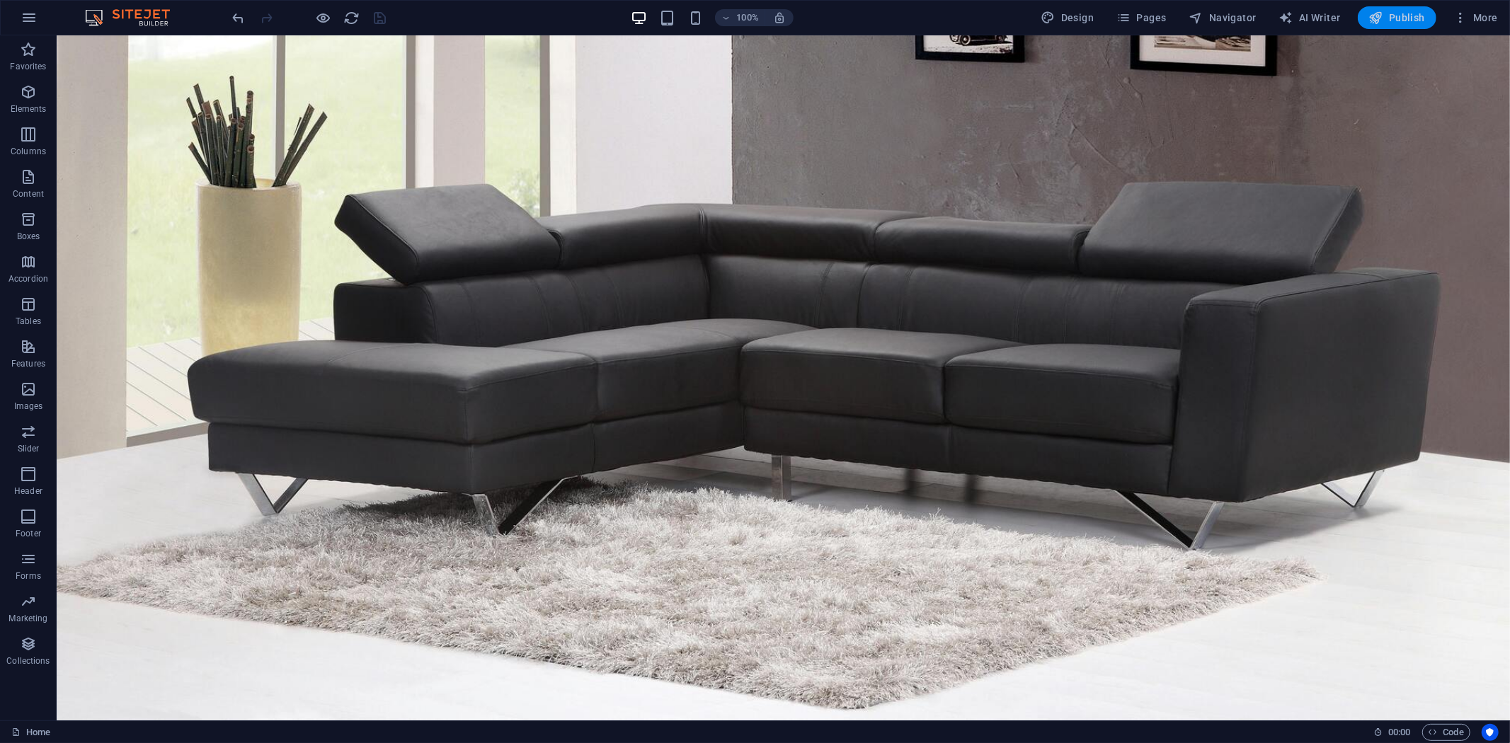
click at [1378, 17] on icon "button" at bounding box center [1376, 18] width 14 height 14
